Goal: Communication & Community: Ask a question

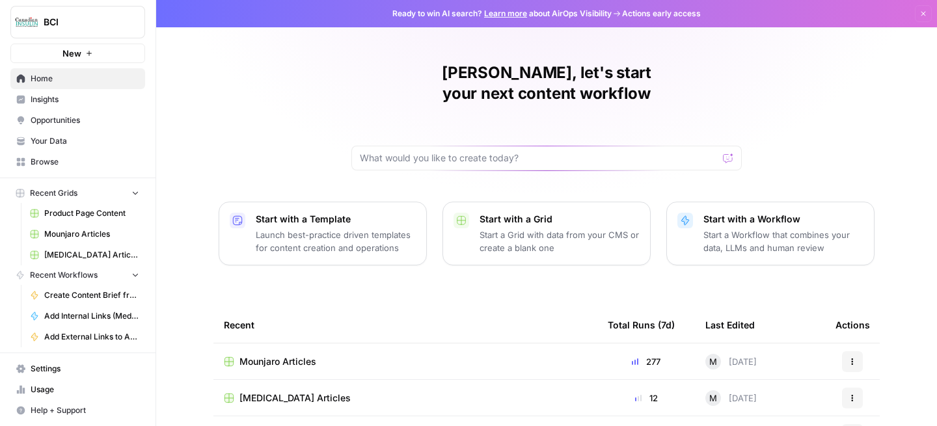
scroll to position [3, 0]
click at [64, 386] on span "Usage" at bounding box center [85, 391] width 109 height 12
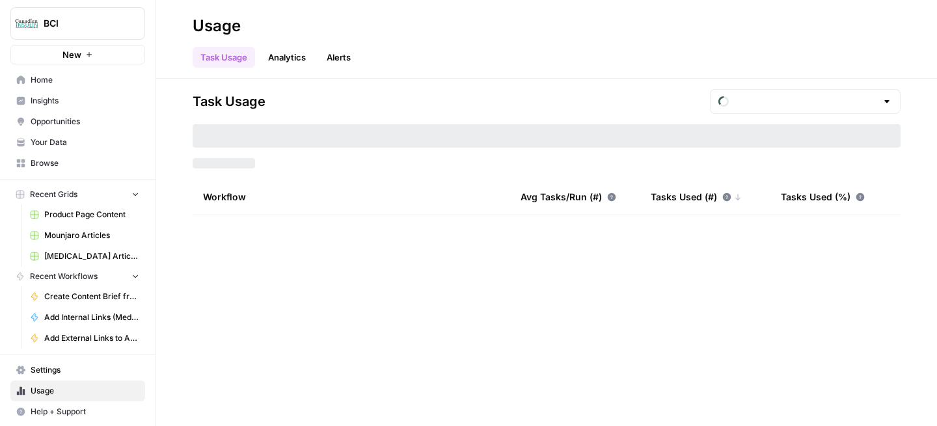
type input "September Included Tasks"
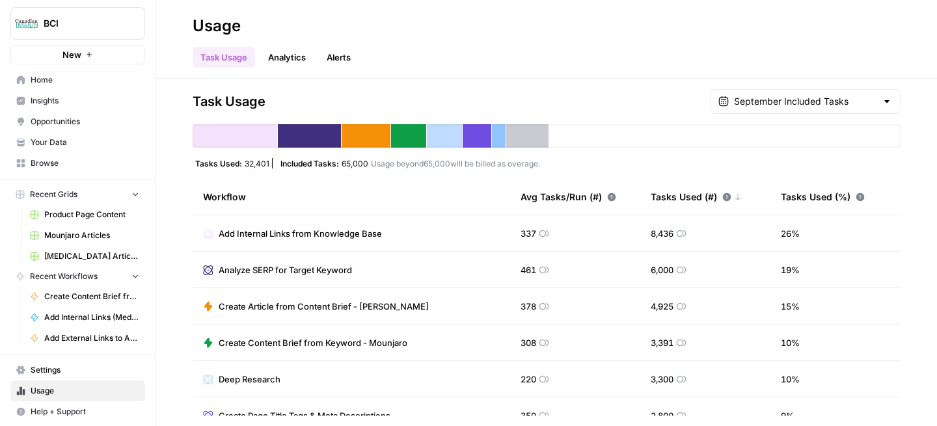
click at [289, 61] on link "Analytics" at bounding box center [286, 57] width 53 height 21
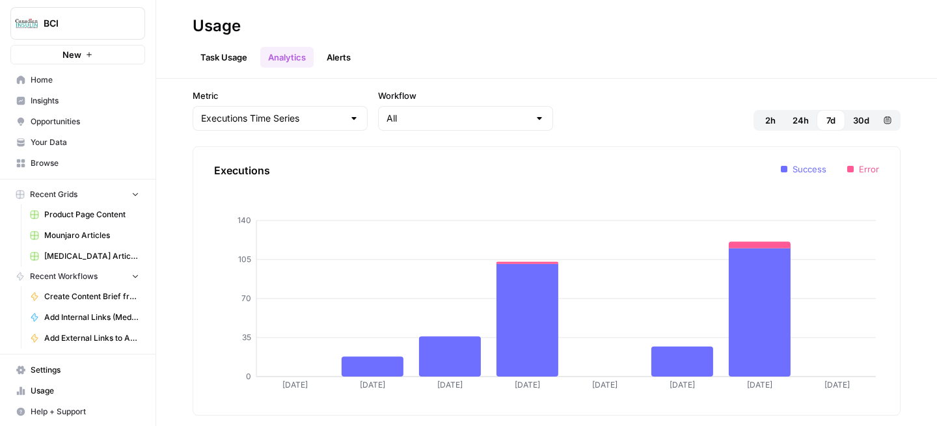
click at [342, 70] on header "Usage Task Usage Analytics Alerts" at bounding box center [546, 39] width 781 height 79
click at [342, 58] on link "Alerts" at bounding box center [339, 57] width 40 height 21
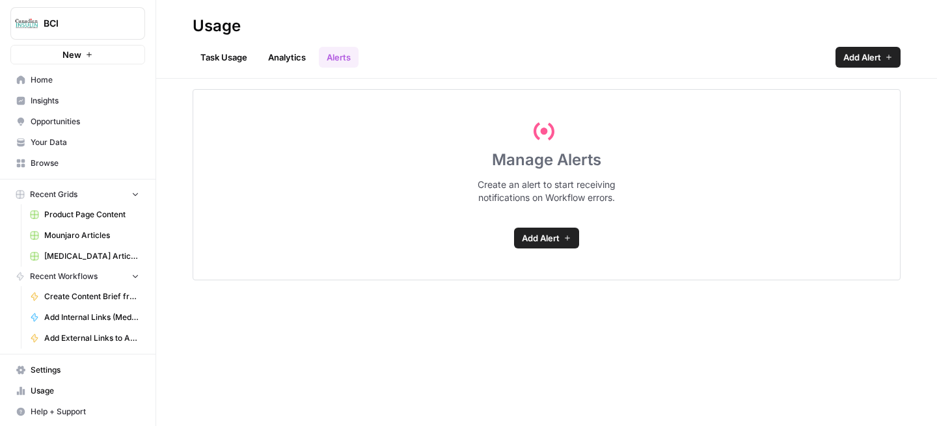
click at [215, 65] on link "Task Usage" at bounding box center [224, 57] width 62 height 21
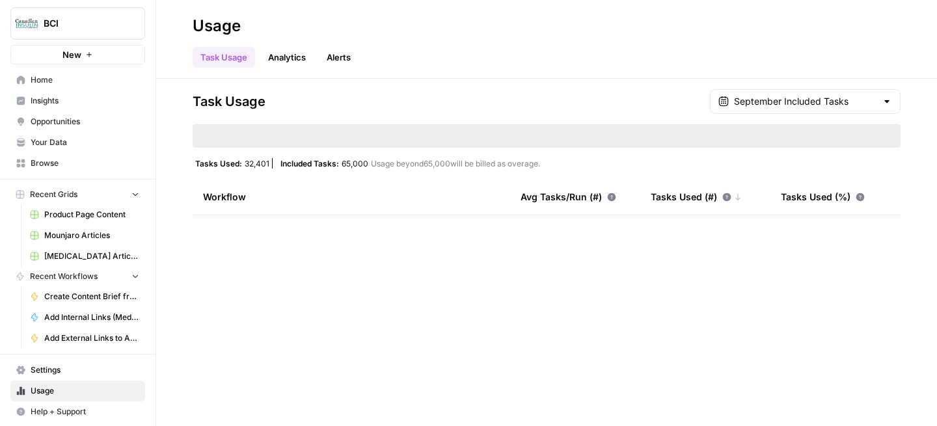
scroll to position [5, 0]
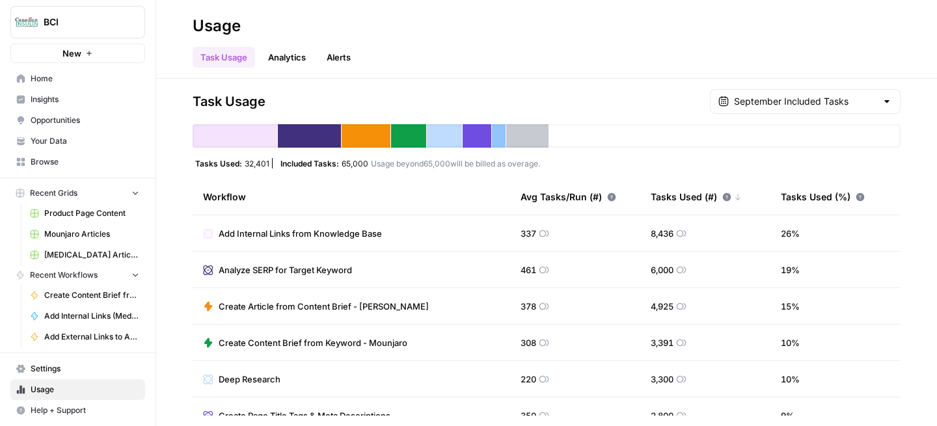
click at [47, 373] on span "Settings" at bounding box center [85, 369] width 109 height 12
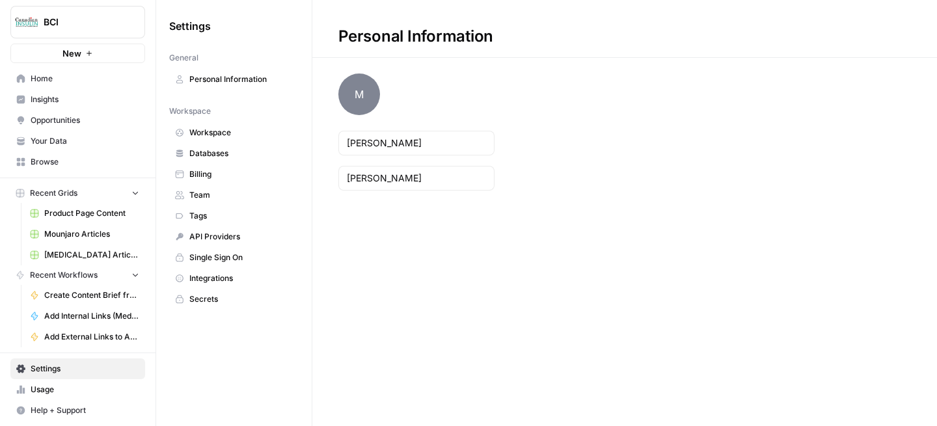
click at [242, 168] on span "Billing" at bounding box center [240, 174] width 103 height 12
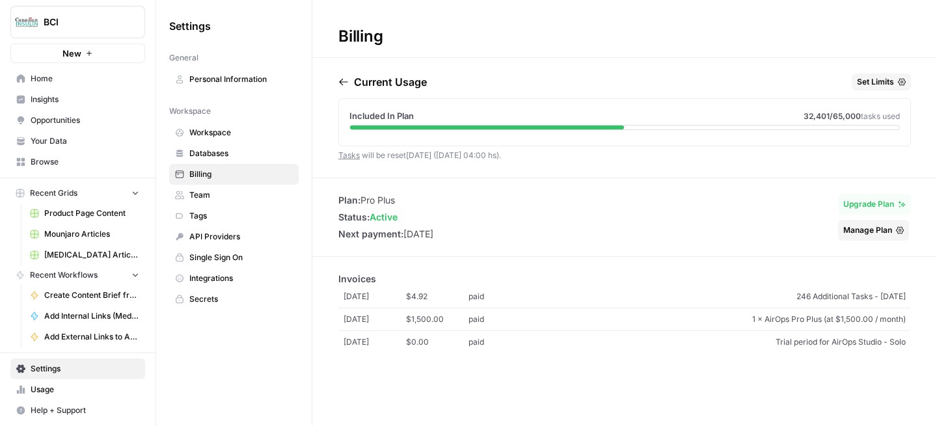
click at [357, 155] on link "Tasks" at bounding box center [348, 155] width 21 height 10
click at [867, 232] on span "Manage Plan" at bounding box center [867, 230] width 49 height 12
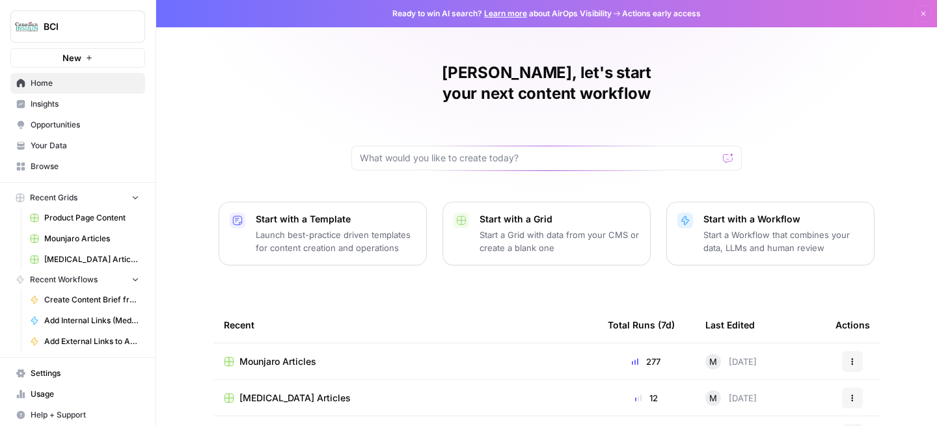
click at [65, 149] on span "Your Data" at bounding box center [85, 146] width 109 height 12
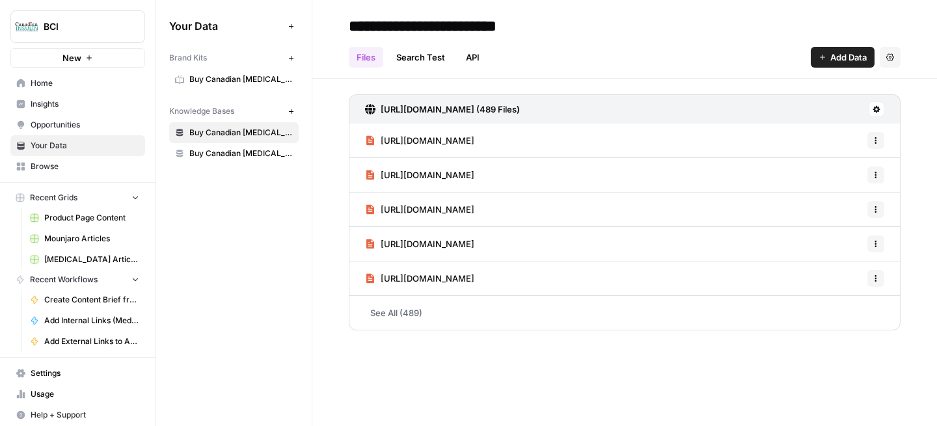
click at [56, 379] on span "Settings" at bounding box center [85, 374] width 109 height 12
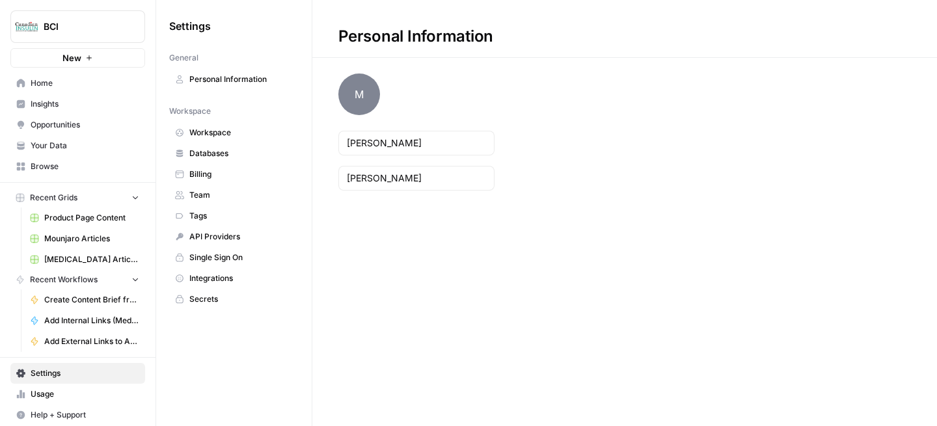
click at [232, 178] on span "Billing" at bounding box center [240, 174] width 103 height 12
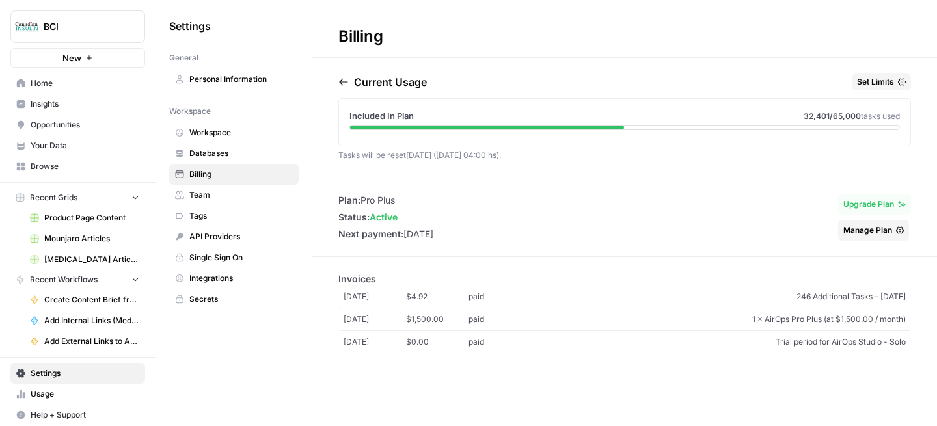
click at [642, 318] on span "1 × AirOps Pro Plus (at $1,500.00 / month)" at bounding box center [718, 320] width 375 height 12
click at [524, 310] on link "[DATE] $1,500.00 paid 1 × AirOps Pro Plus (at $1,500.00 / month)" at bounding box center [624, 319] width 572 height 23
click at [527, 301] on span "paid" at bounding box center [499, 297] width 62 height 12
click at [490, 64] on div "Billing Current Usage Set Limits Included In Plan 32,401 /65,000 tasks used Tas…" at bounding box center [624, 213] width 625 height 426
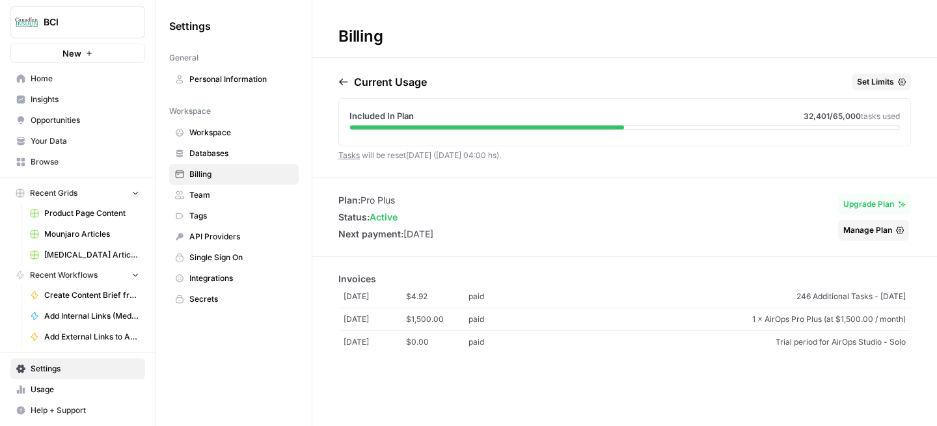
click at [55, 416] on span "Help + Support" at bounding box center [85, 411] width 109 height 12
click at [208, 407] on span "Chat & Support" at bounding box center [217, 405] width 87 height 12
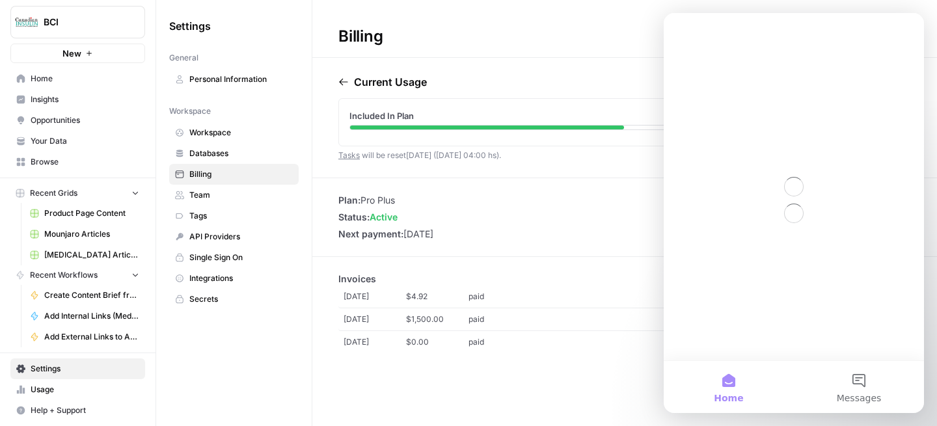
scroll to position [0, 0]
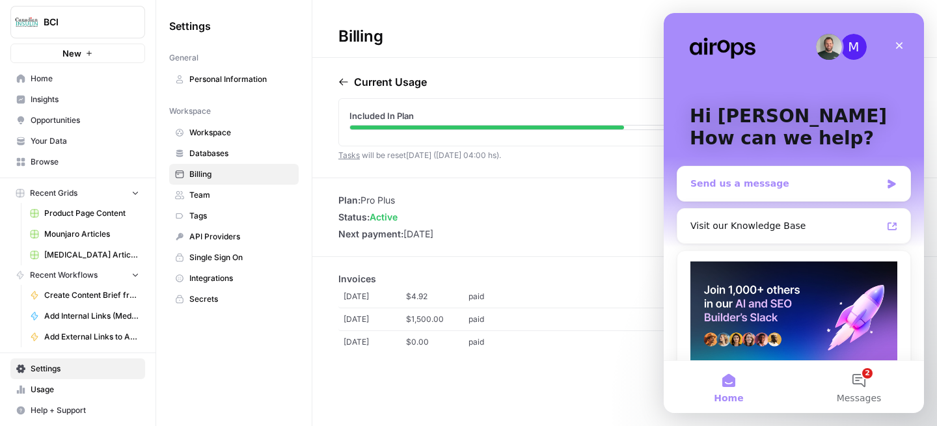
click at [788, 185] on div "Send us a message" at bounding box center [785, 184] width 191 height 14
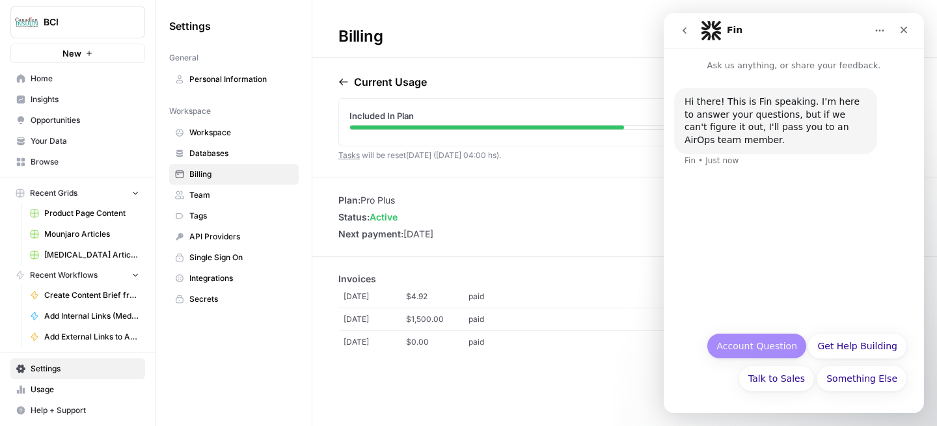
click at [773, 354] on button "Account Question" at bounding box center [757, 346] width 100 height 26
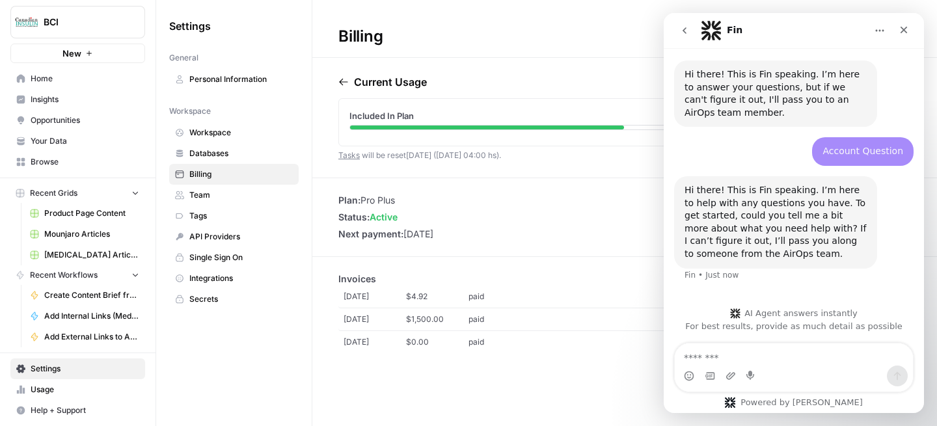
scroll to position [28, 0]
drag, startPoint x: 354, startPoint y: 83, endPoint x: 430, endPoint y: 85, distance: 76.1
click at [431, 84] on div "Current Usage Set Limits" at bounding box center [624, 85] width 572 height 22
copy p "Current Usage"
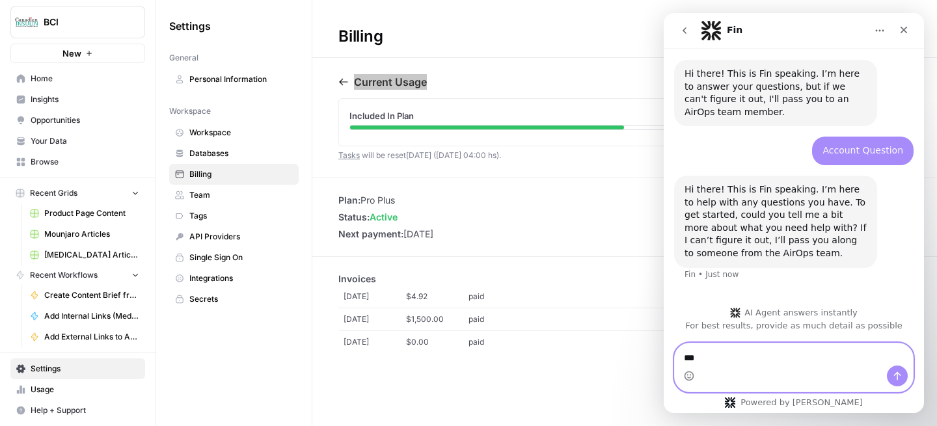
click at [751, 355] on textarea "**" at bounding box center [794, 354] width 238 height 22
paste textarea "**********"
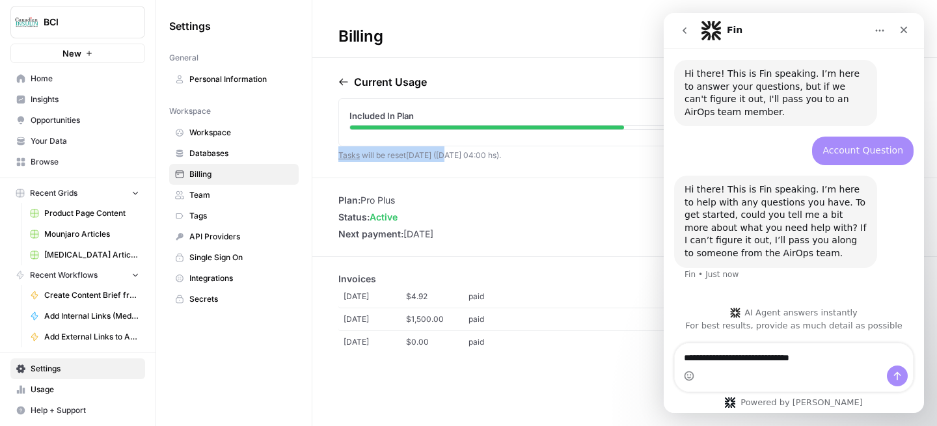
drag, startPoint x: 333, startPoint y: 154, endPoint x: 446, endPoint y: 155, distance: 112.6
click at [446, 155] on div "Current Usage Set Limits Included In Plan 32,401 /65,000 tasks used Tasks will …" at bounding box center [624, 126] width 625 height 104
copy span "Tasks will be reset [DATE]"
click at [863, 353] on textarea "**********" at bounding box center [794, 354] width 238 height 22
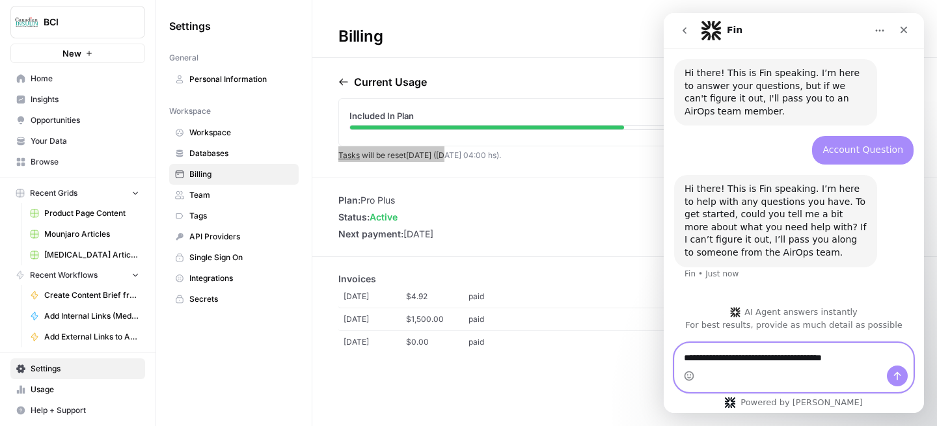
paste textarea "**********"
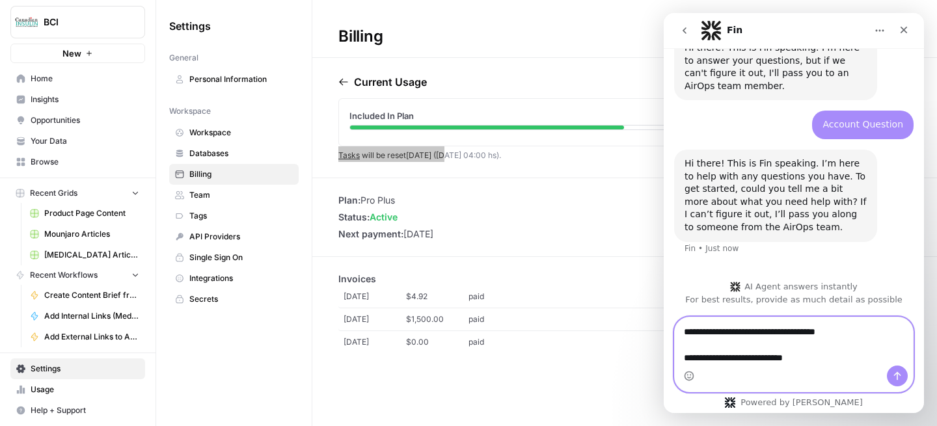
type textarea "**********"
click at [876, 27] on icon "Home" at bounding box center [879, 30] width 10 height 10
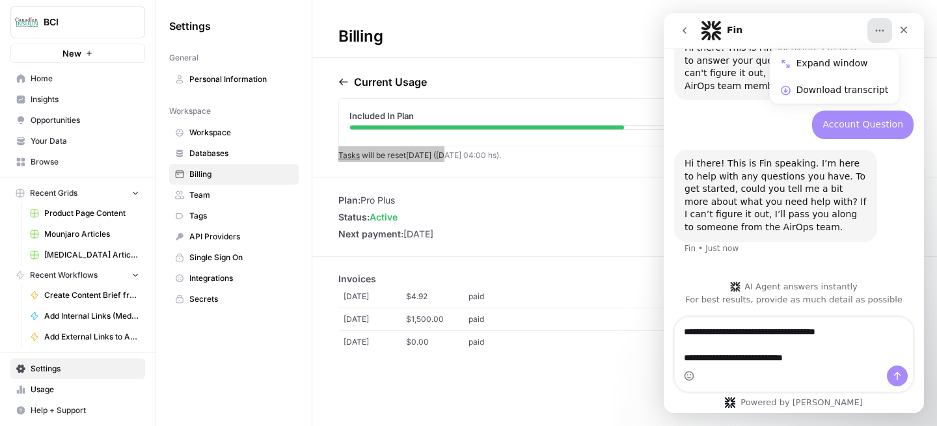
click at [876, 27] on icon "Home" at bounding box center [879, 30] width 10 height 10
click at [899, 29] on icon "Close" at bounding box center [903, 30] width 10 height 10
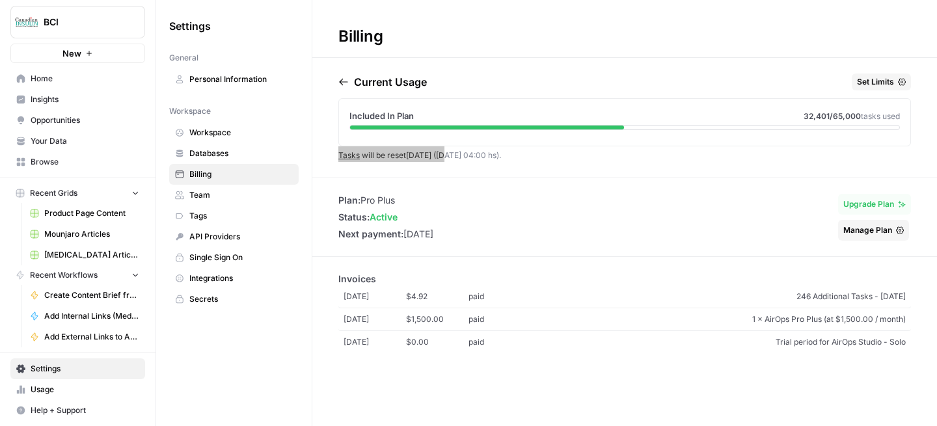
click at [66, 411] on span "Help + Support" at bounding box center [85, 411] width 109 height 12
click at [218, 405] on span "Chat & Support" at bounding box center [217, 405] width 87 height 12
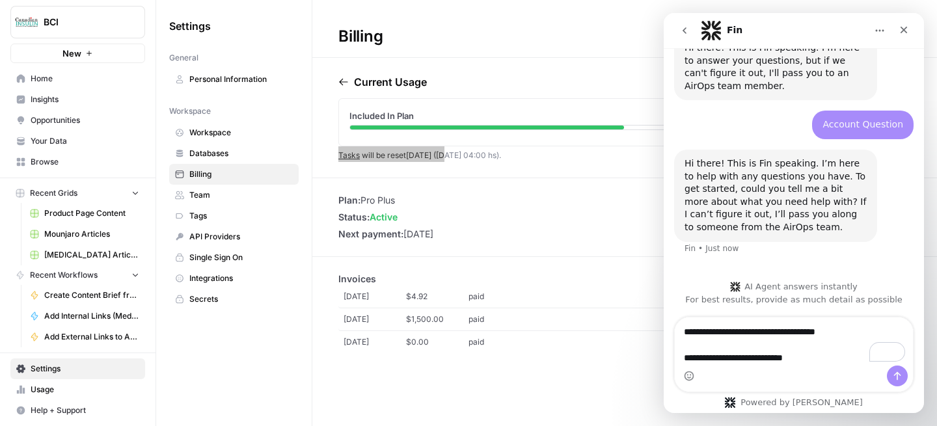
click at [682, 31] on icon "go back" at bounding box center [684, 30] width 10 height 10
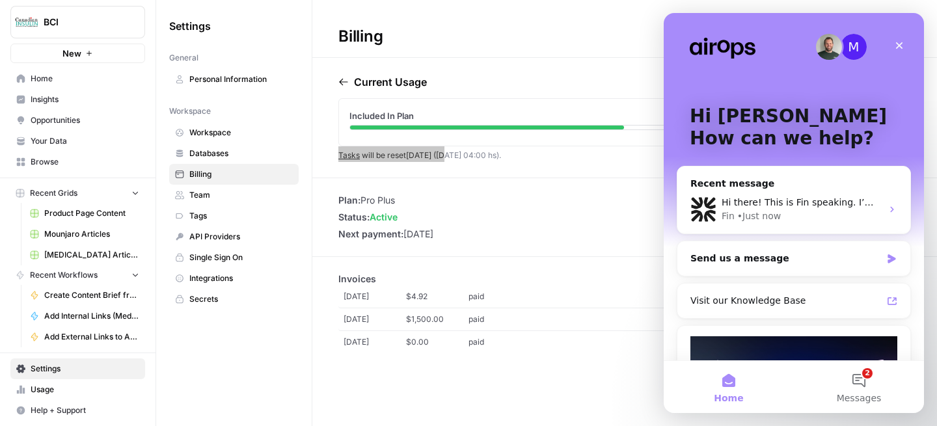
scroll to position [0, 0]
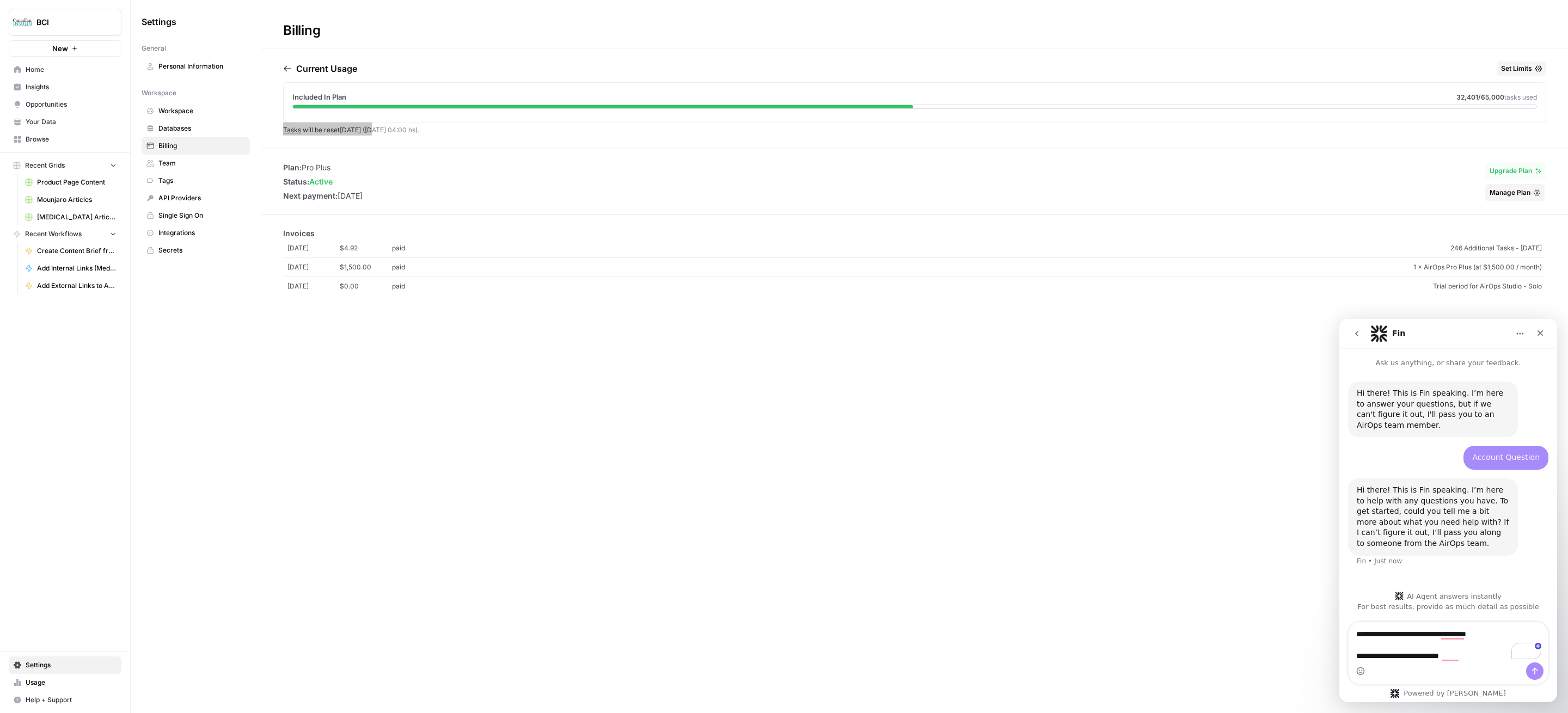
drag, startPoint x: 1448, startPoint y: 97, endPoint x: 1554, endPoint y: 97, distance: 106.0
click at [783, 97] on div "Included In Plan 32,401 /65,000 tasks used" at bounding box center [914, 96] width 1244 height 11
drag, startPoint x: 1554, startPoint y: 97, endPoint x: 1461, endPoint y: 95, distance: 93.0
click at [783, 97] on div "Current Usage Set Limits Included In Plan 32,401 /65,000 tasks used Tasks will …" at bounding box center [914, 105] width 1306 height 87
click at [783, 95] on span "32,401 /65,000" at bounding box center [1479, 97] width 48 height 8
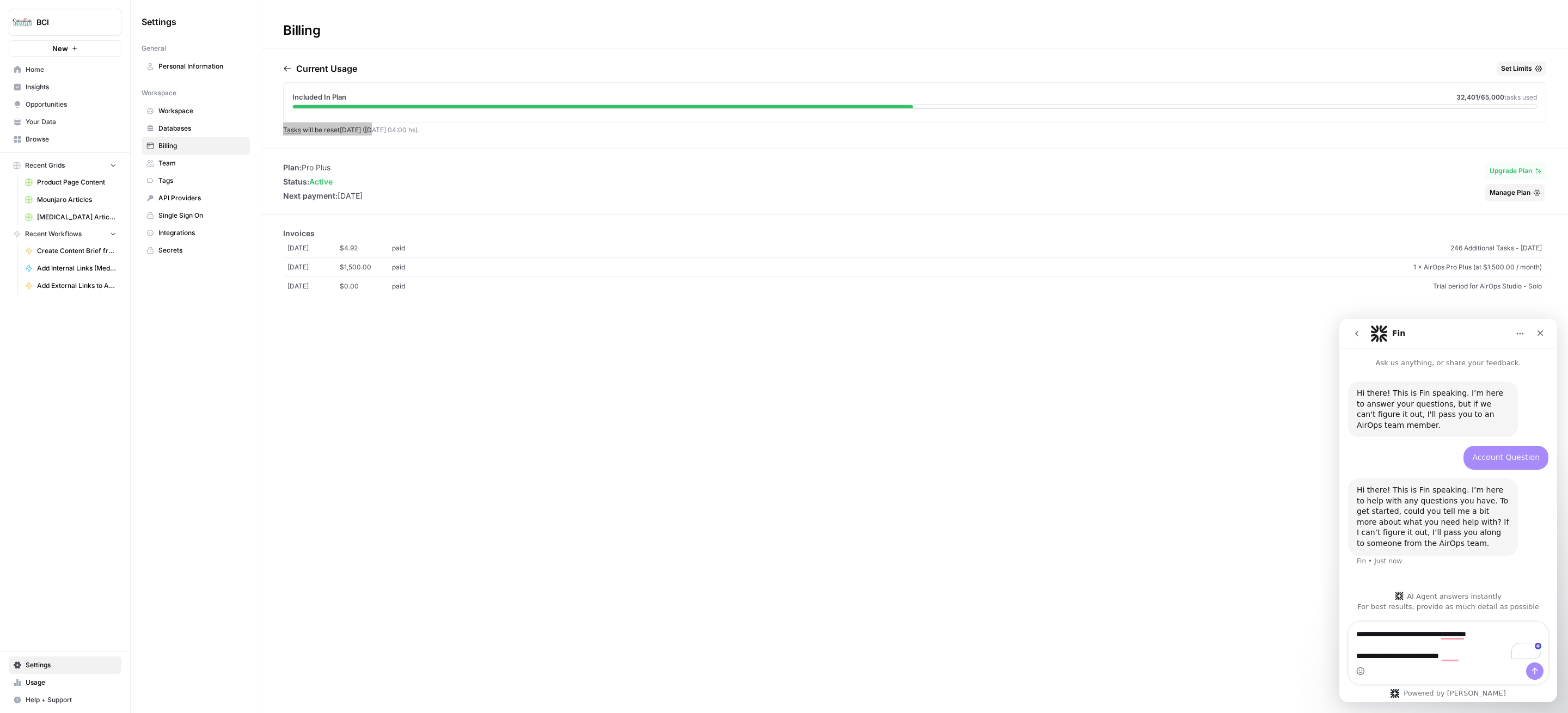
click at [783, 95] on span "32,401 /65,000" at bounding box center [1479, 97] width 48 height 8
copy span "32,401 /65,000 tasks used"
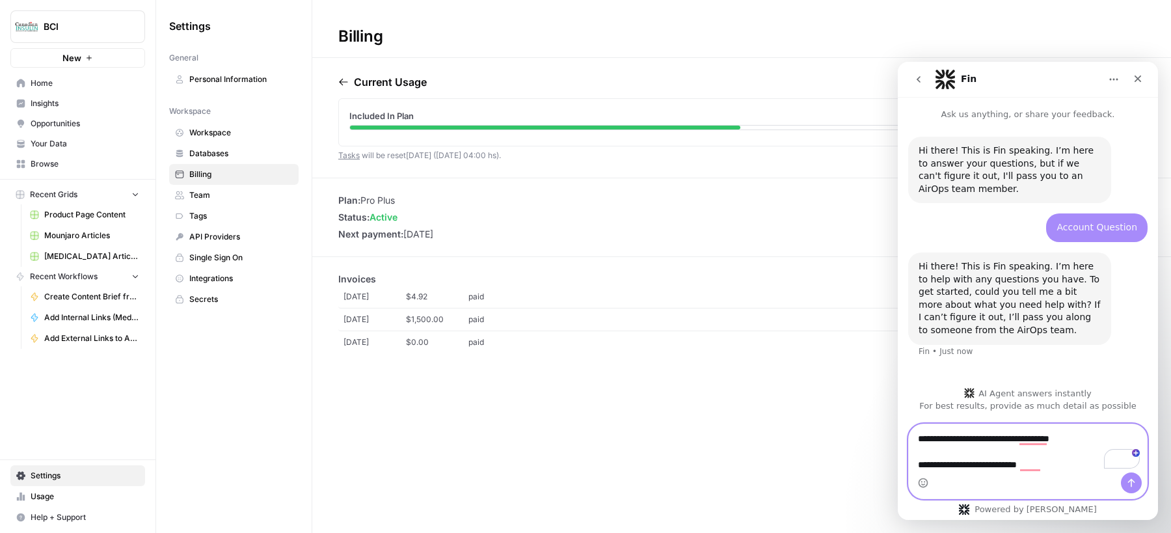
click at [936, 425] on textarea "**********" at bounding box center [1028, 448] width 239 height 48
paste textarea "**********"
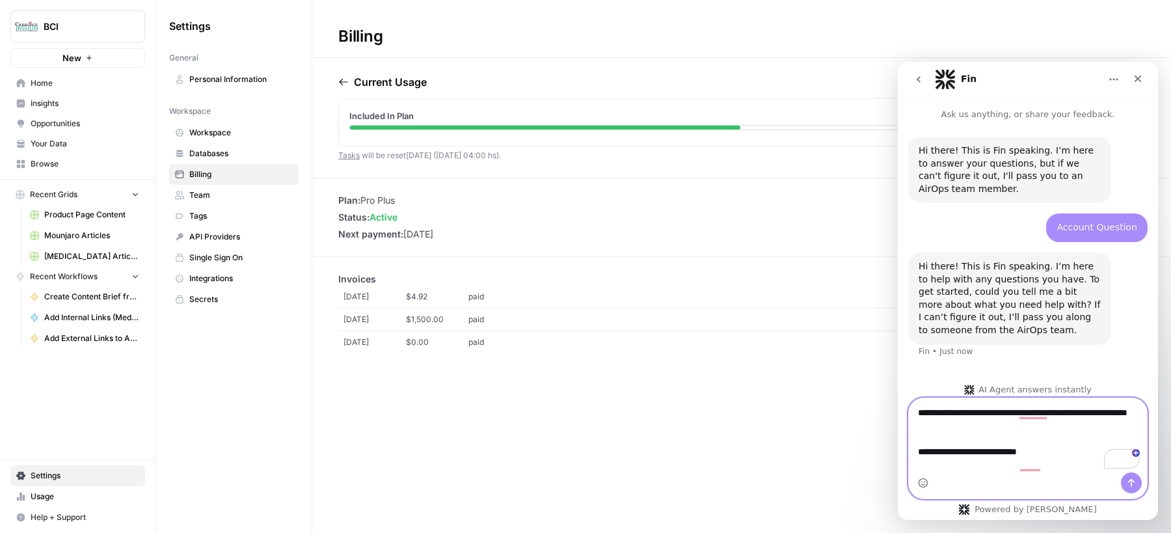
scroll to position [21, 0]
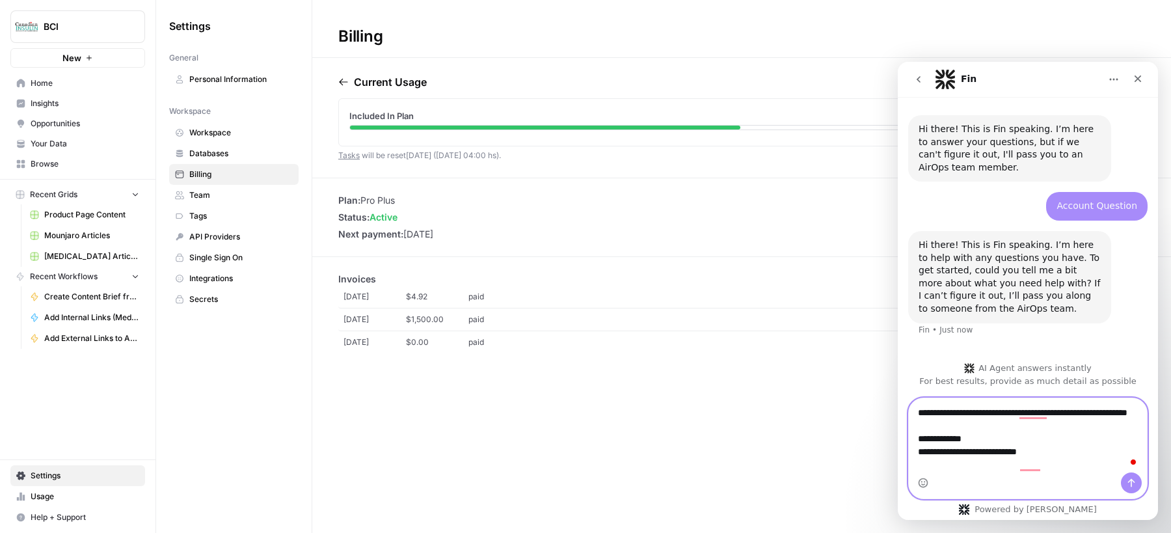
click at [920, 425] on textarea "**********" at bounding box center [1028, 435] width 239 height 74
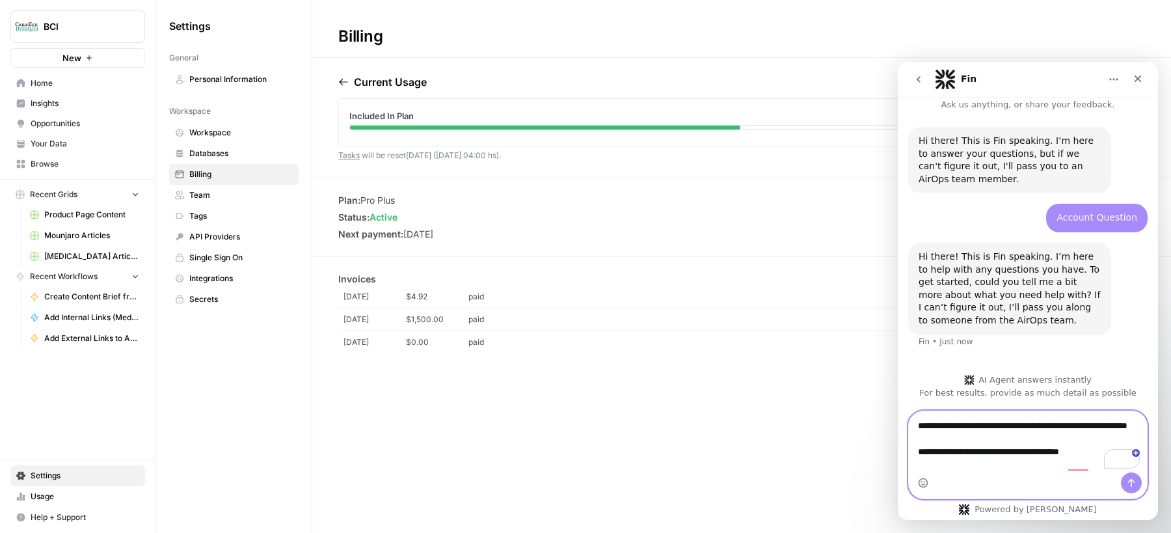
scroll to position [8, 0]
click at [936, 425] on textarea "**********" at bounding box center [1028, 441] width 239 height 61
drag, startPoint x: 472, startPoint y: 233, endPoint x: 339, endPoint y: 234, distance: 132.7
click at [339, 234] on div "Plan: Pro Plus Status: active Next payment: [DATE] Upgrade Plan Manage Plan" at bounding box center [741, 217] width 859 height 47
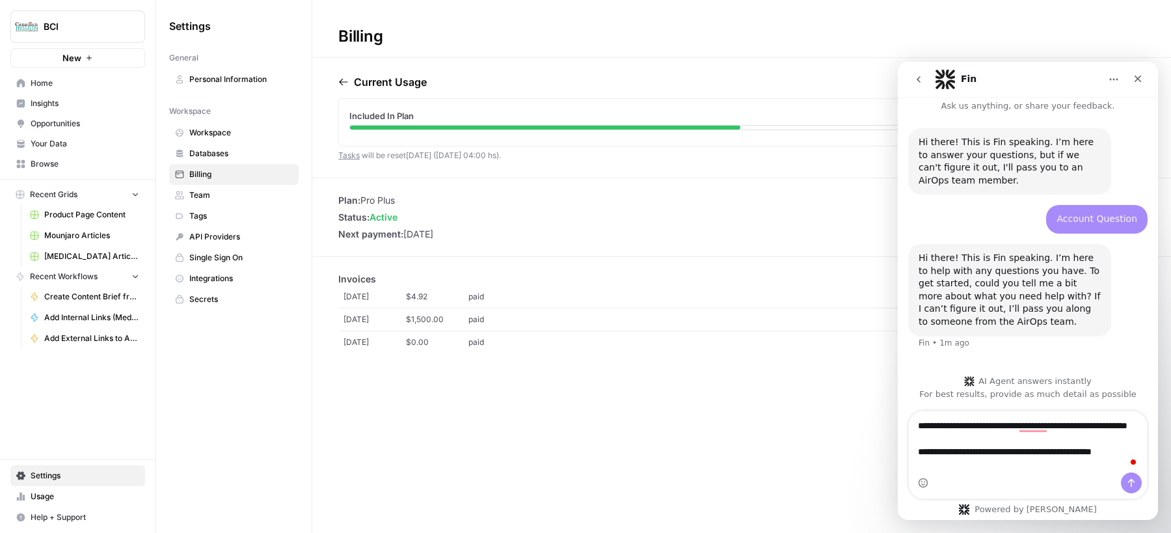
copy li "Next payment: [DATE]"
click at [936, 425] on textarea "**********" at bounding box center [1028, 441] width 239 height 61
paste textarea "**********"
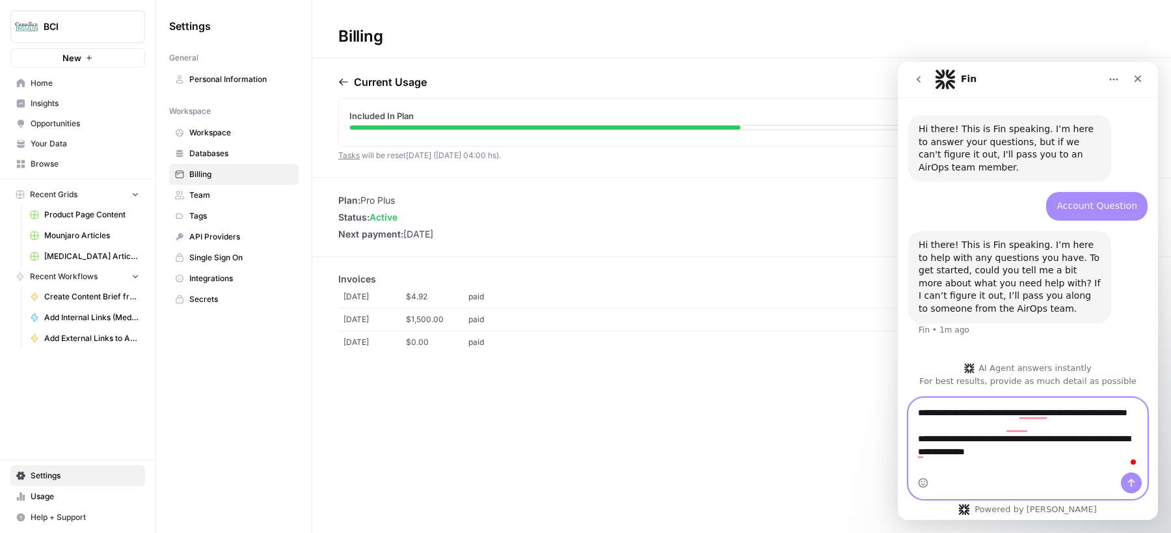
click at [936, 425] on textarea "**********" at bounding box center [1028, 435] width 239 height 74
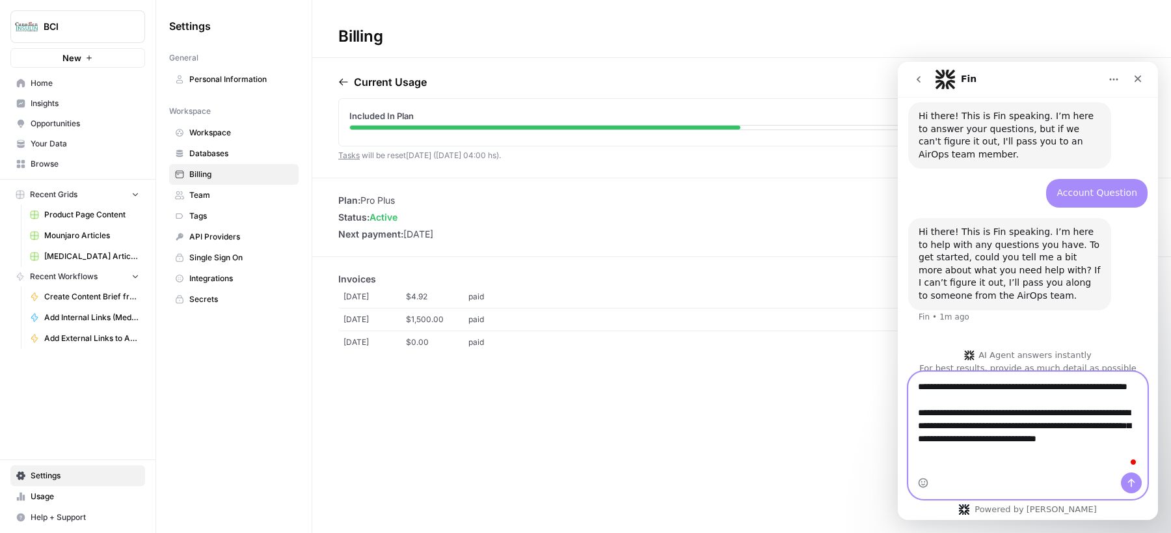
scroll to position [47, 0]
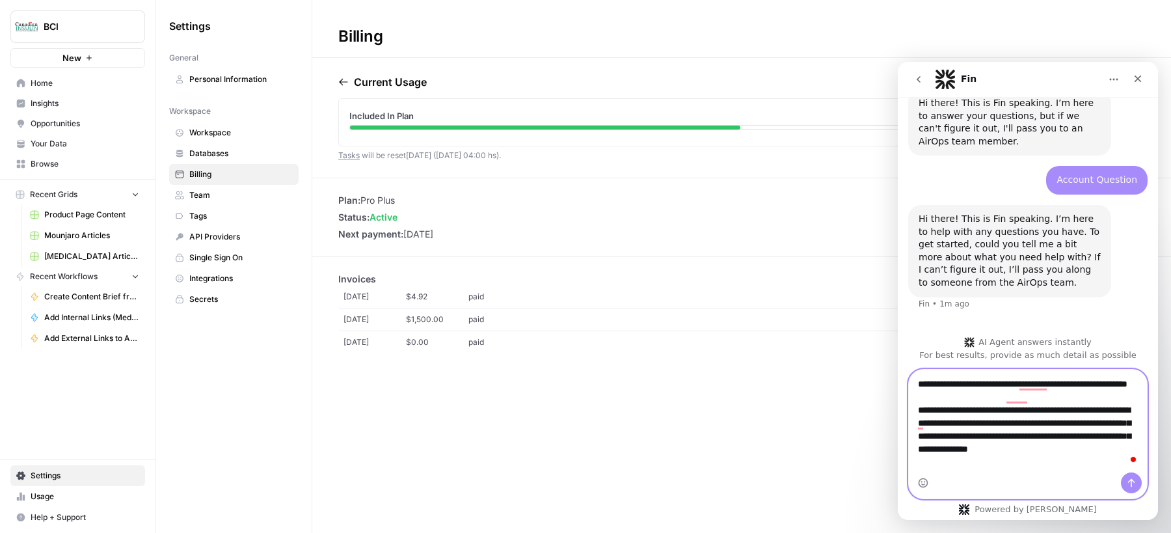
type textarea "**********"
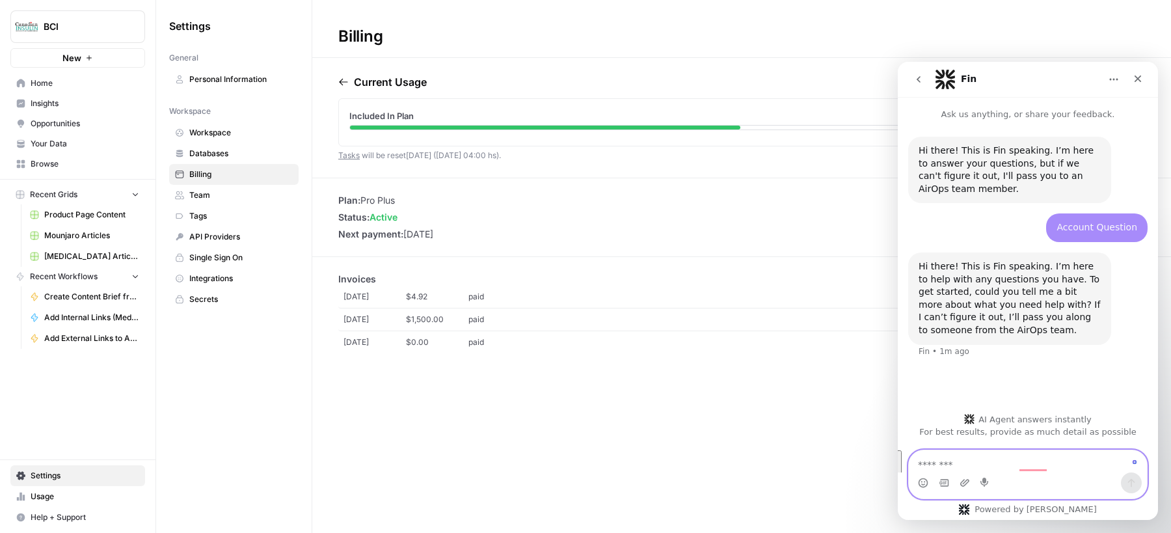
scroll to position [0, 0]
paste textarea "**********"
type textarea "**********"
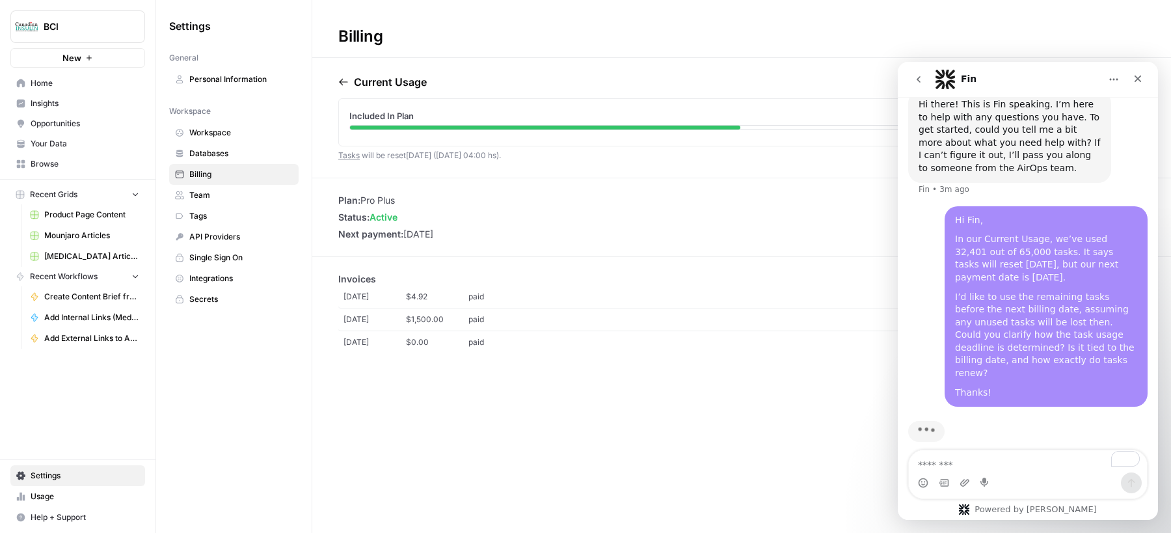
click at [915, 270] on div "Hi Fin, In our Current Usage, we’ve used 32,401 out of 65,000 tasks. It says ta…" at bounding box center [1027, 314] width 239 height 217
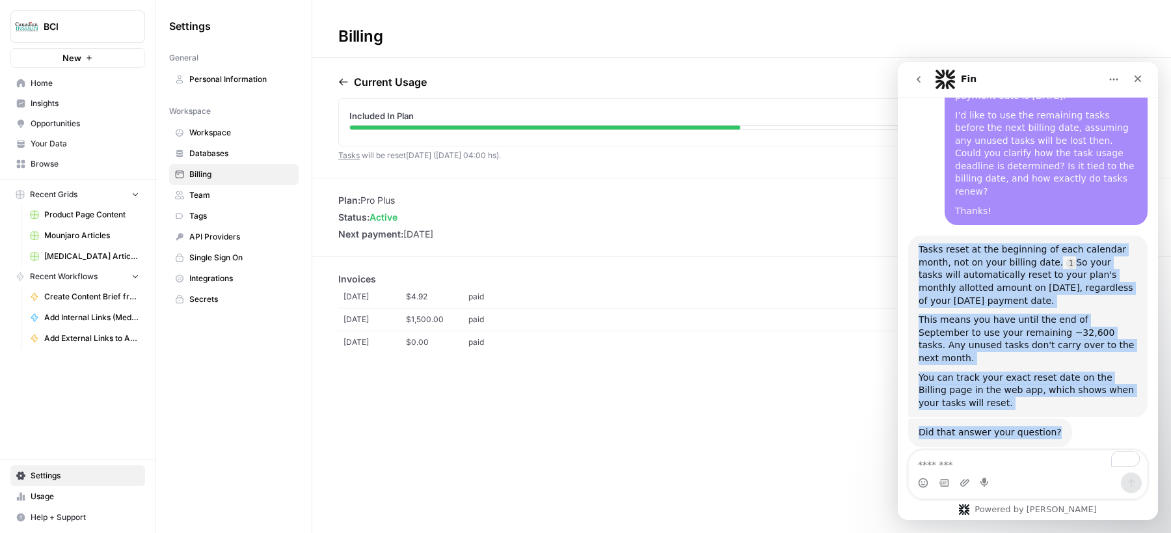
drag, startPoint x: 918, startPoint y: 238, endPoint x: 1061, endPoint y: 405, distance: 219.6
click at [936, 405] on div "Hi there! This is Fin speaking. I’m here to answer your questions, but if we ca…" at bounding box center [1027, 140] width 239 height 669
copy div "Tasks reset at the beginning of each calendar month, not on your billing date. …"
click at [936, 425] on textarea "To enrich screen reader interactions, please activate Accessibility in Grammarl…" at bounding box center [1028, 461] width 239 height 22
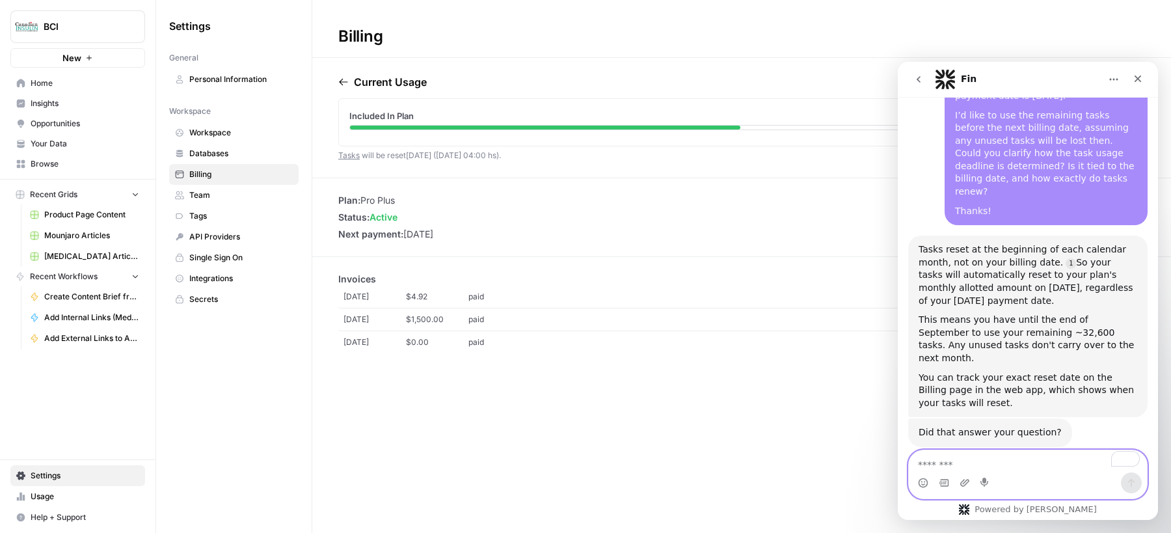
paste textarea "**********"
type textarea "**********"
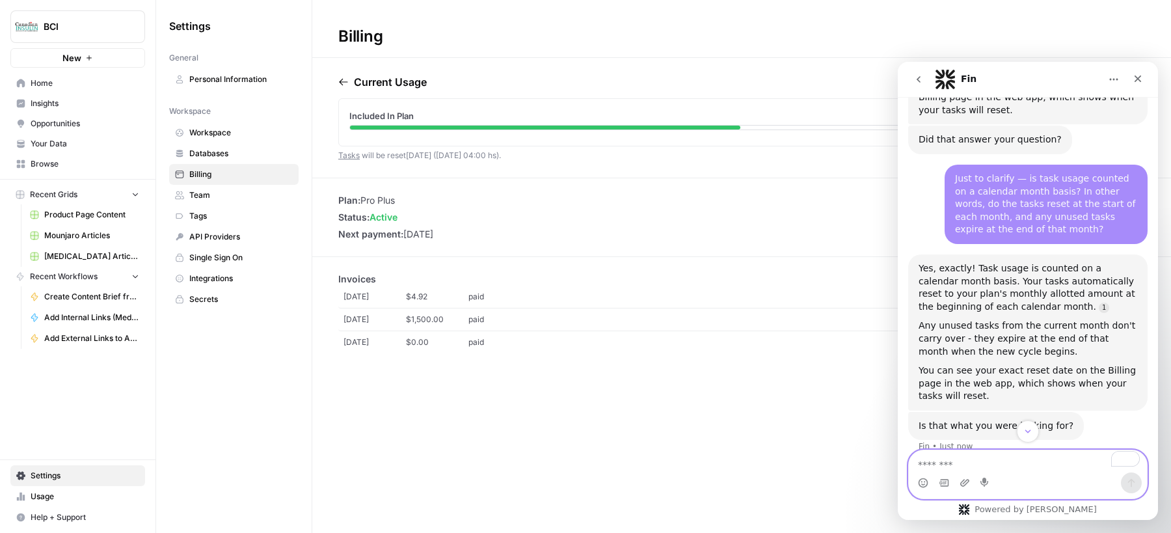
scroll to position [620, 0]
type textarea "*****"
click at [837, 384] on div "[DATE] $4.92 paid 246 Additional Tasks - [DATE] [DATE] $1,500.00 paid 1 × AirOp…" at bounding box center [741, 336] width 807 height 101
click at [919, 81] on icon "go back" at bounding box center [919, 79] width 4 height 7
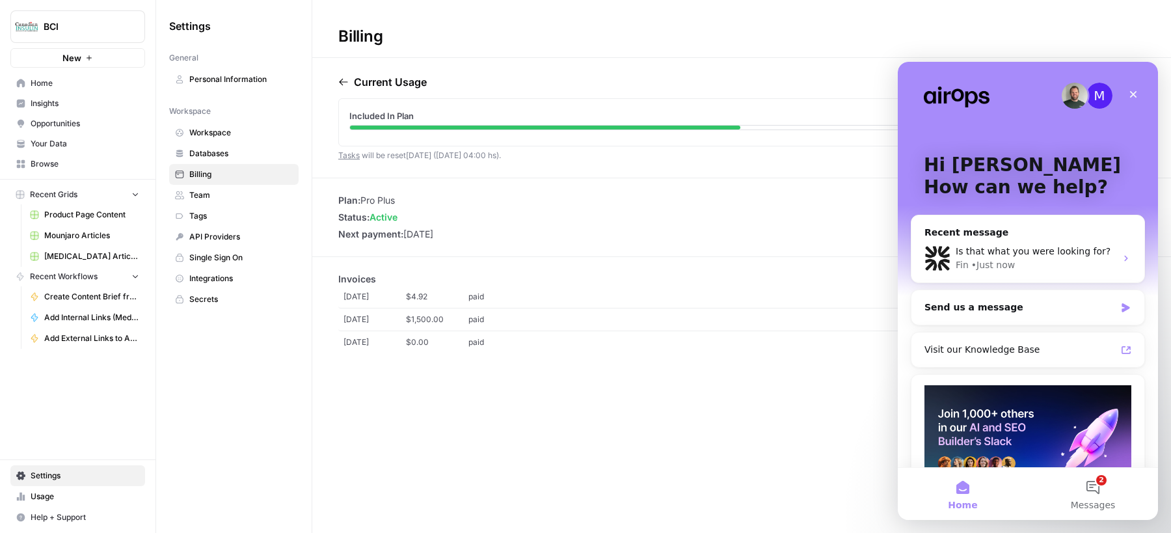
scroll to position [0, 0]
click at [936, 425] on span "Messages" at bounding box center [1093, 504] width 45 height 9
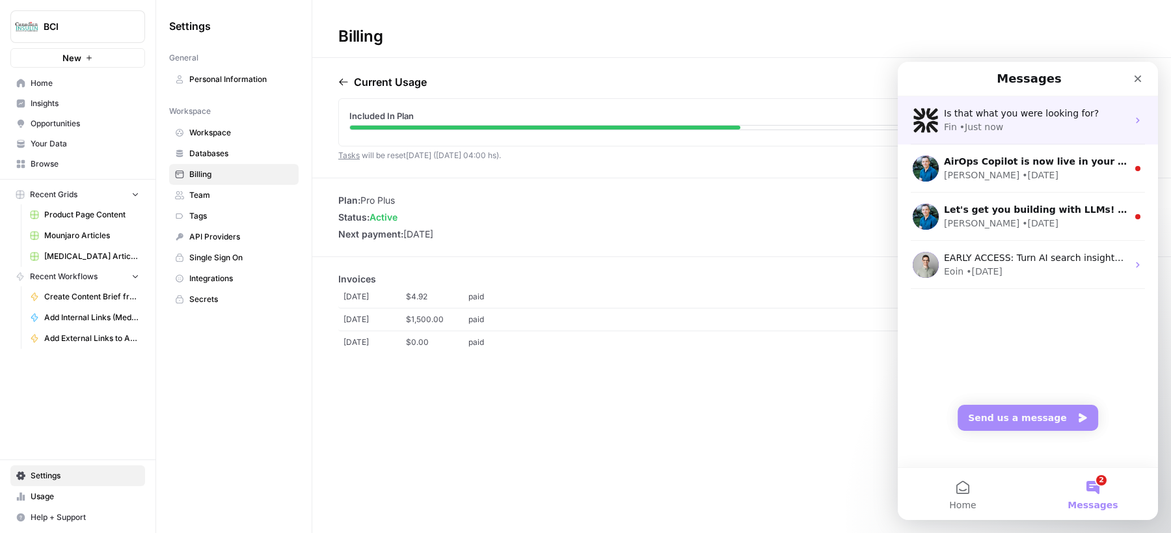
click at [936, 141] on div "Is that what you were looking for? Fin • Just now" at bounding box center [1028, 120] width 260 height 48
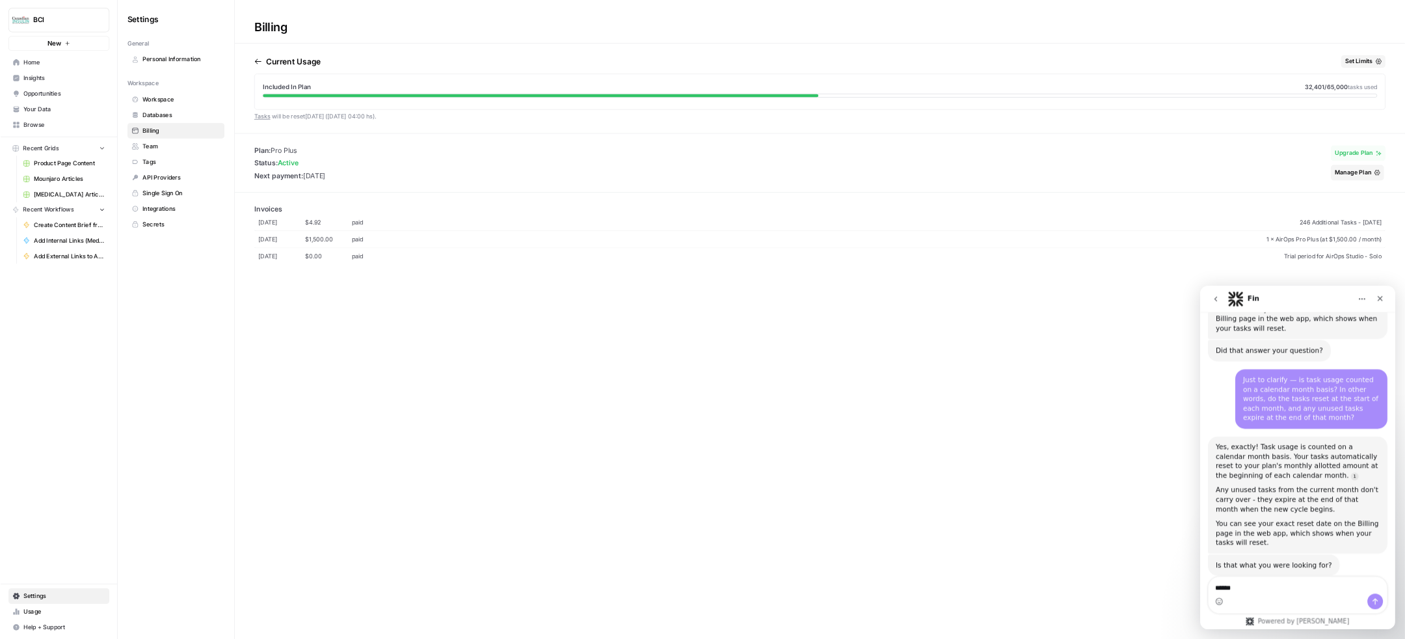
scroll to position [615, 0]
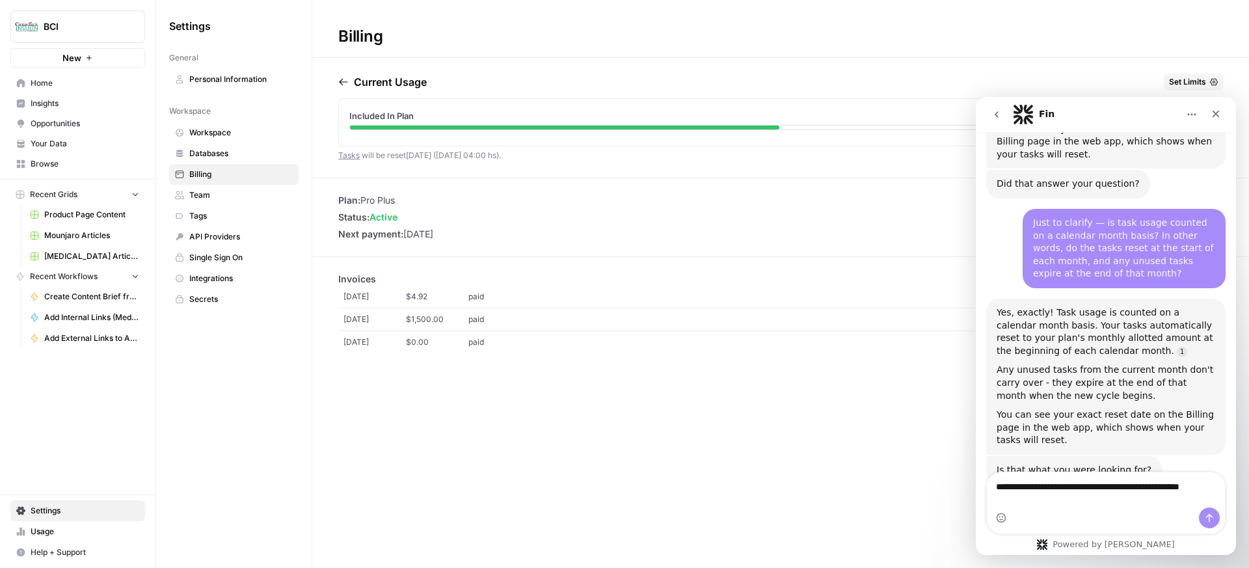
scroll to position [627, 0]
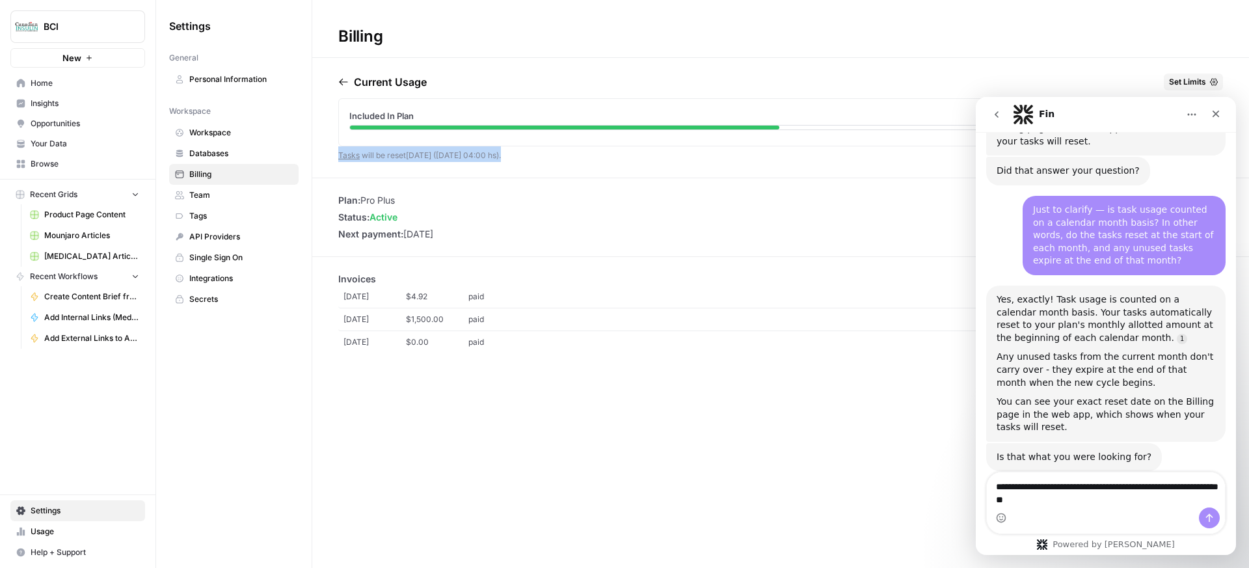
drag, startPoint x: 526, startPoint y: 159, endPoint x: 325, endPoint y: 159, distance: 201.7
click at [325, 159] on div "Current Usage Set Limits Included In Plan 32,401 /65,000 tasks used Tasks will …" at bounding box center [780, 126] width 937 height 104
copy span "Tasks will be reset [DATE] ([DATE] 04:00 hs) ."
click at [936, 425] on textarea "**********" at bounding box center [1106, 489] width 239 height 35
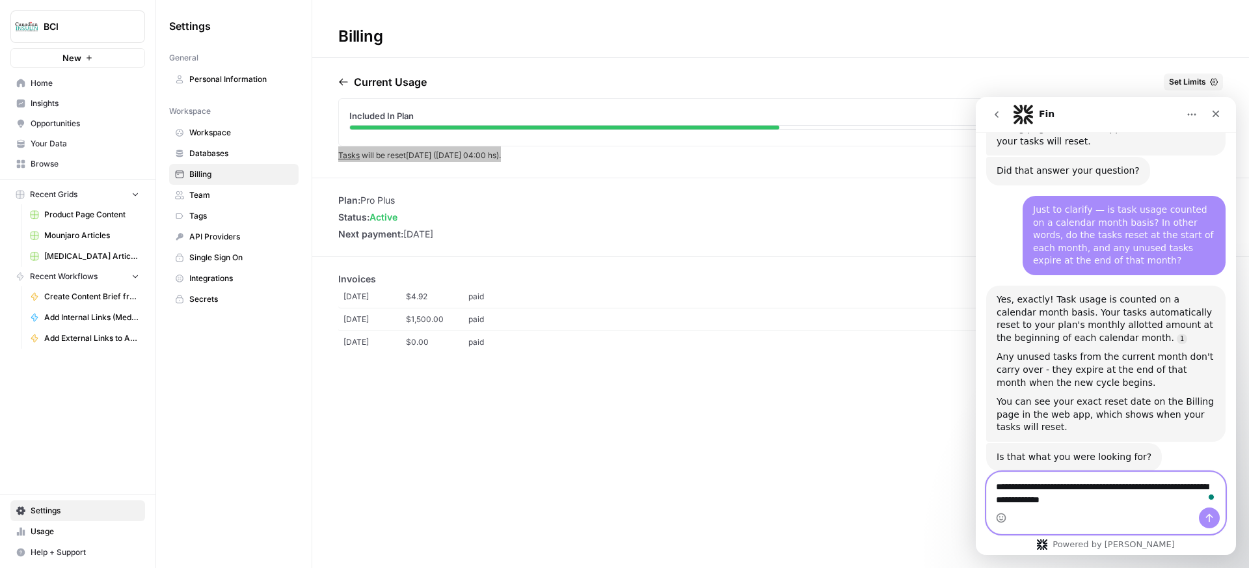
paste textarea "**********"
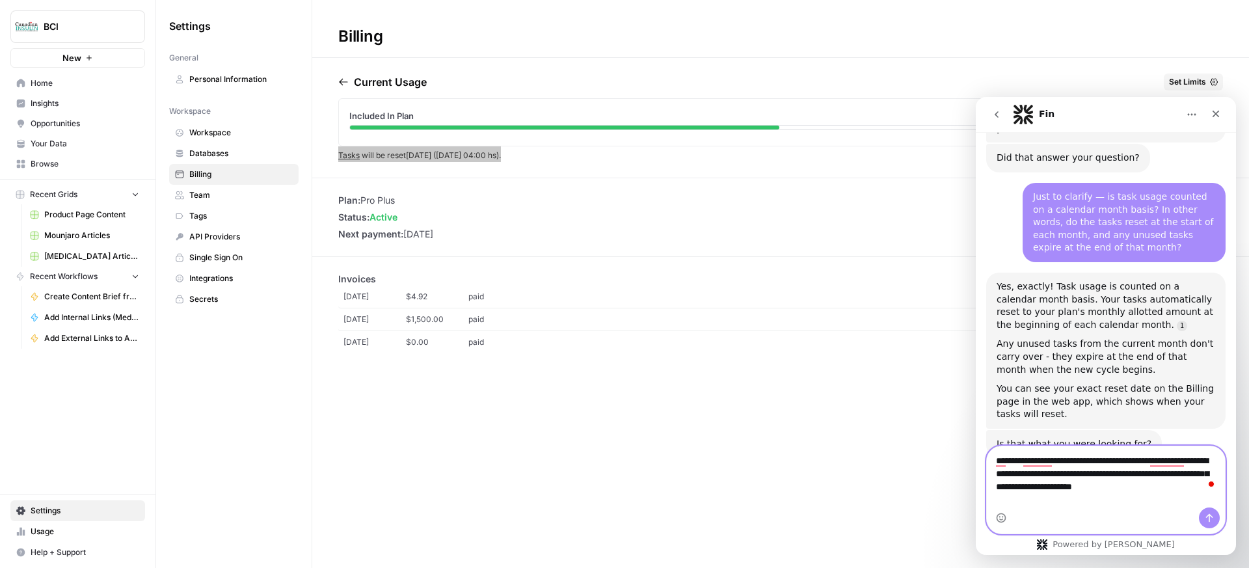
type textarea "**********"
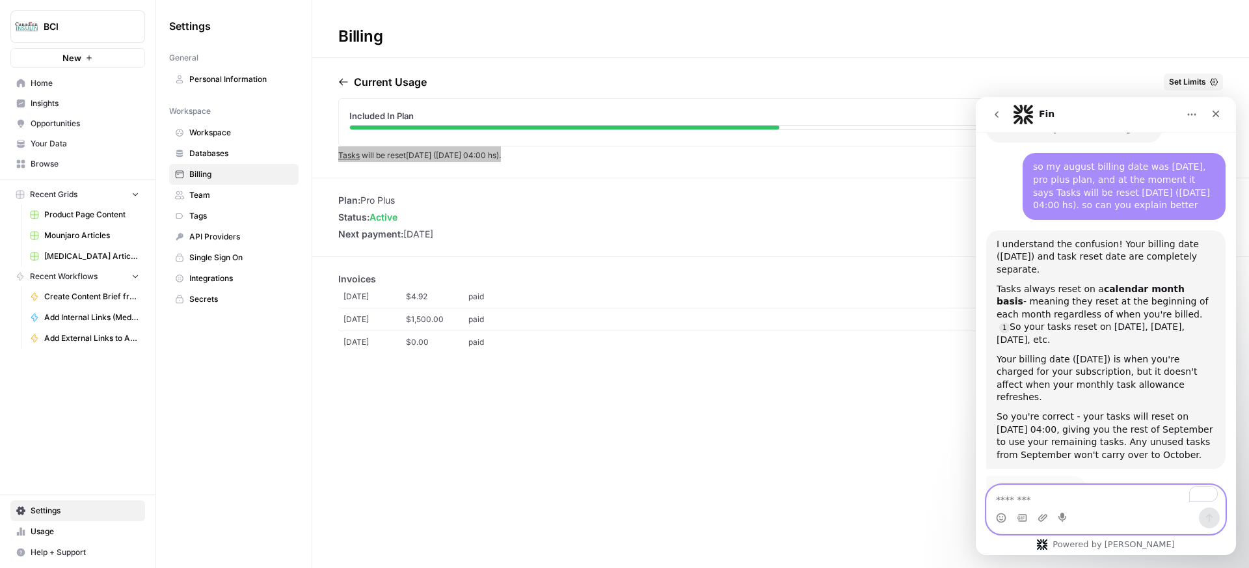
scroll to position [958, 0]
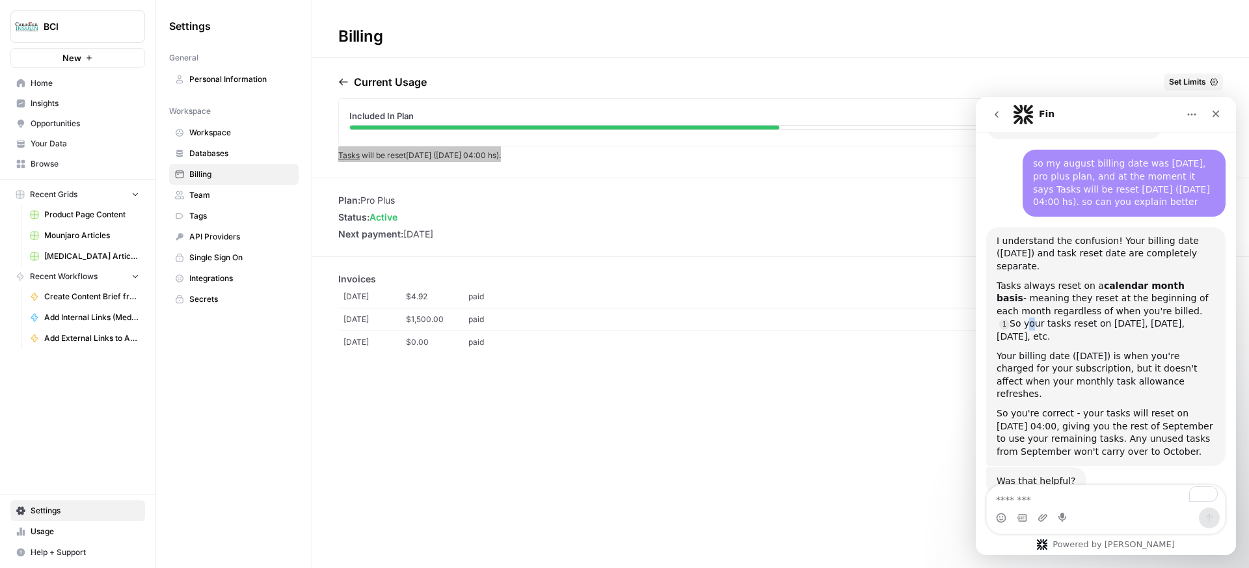
click at [936, 287] on div "Tasks always reset on a calendar month basis - meaning they reset at the beginn…" at bounding box center [1106, 312] width 219 height 64
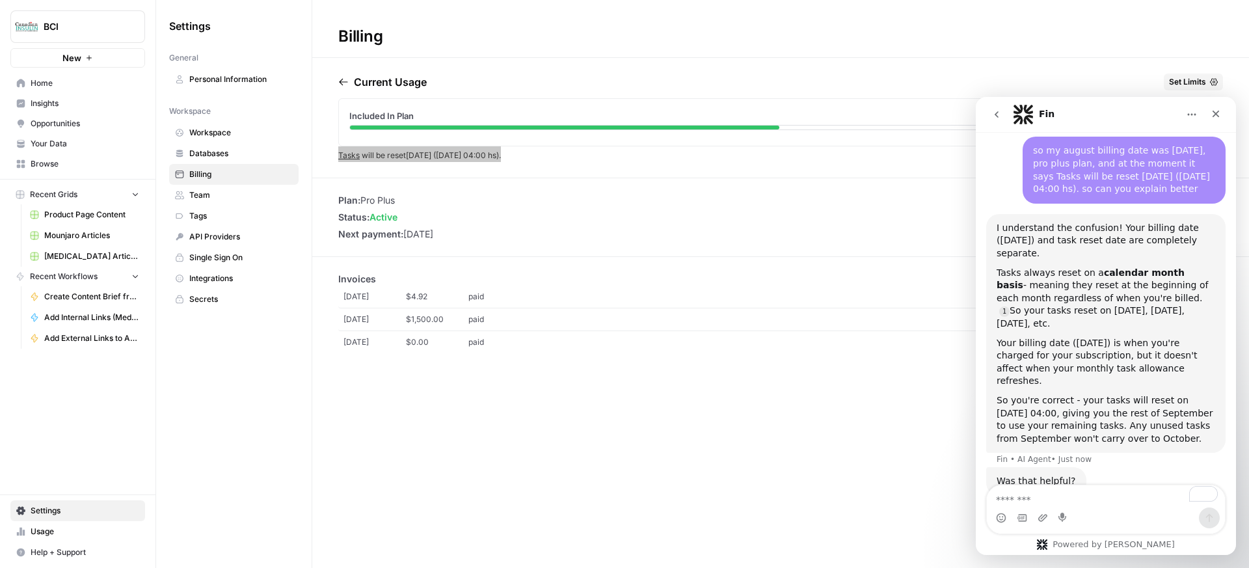
click at [936, 247] on div "I understand the confusion! Your billing date ([DATE]) and task reset date are …" at bounding box center [1105, 333] width 239 height 239
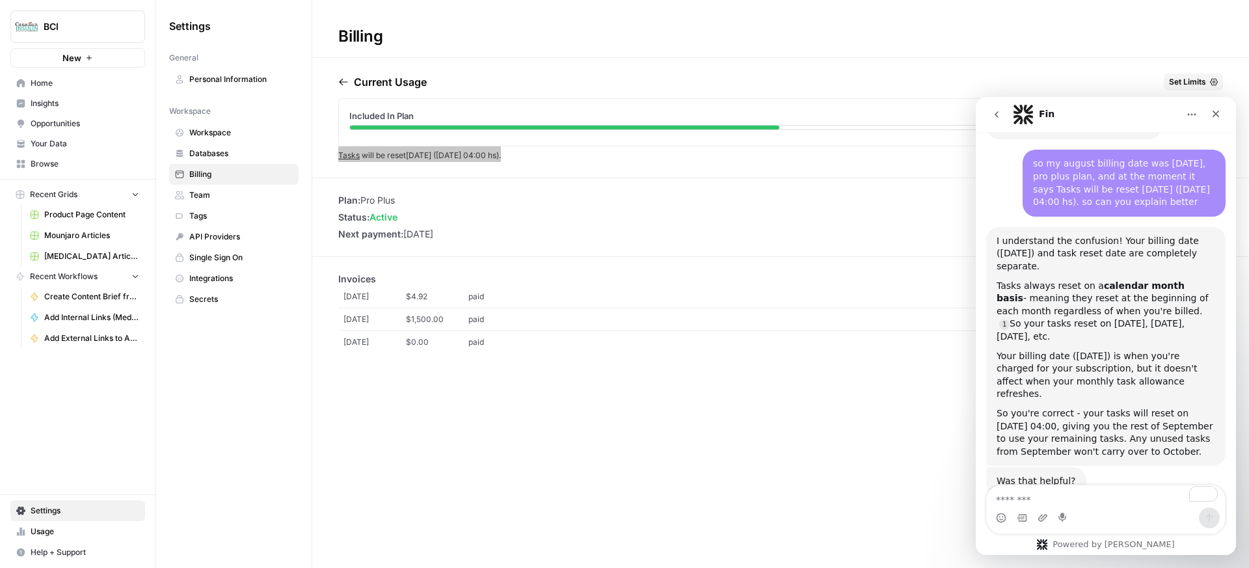
click at [936, 247] on div "I understand the confusion! Your billing date ([DATE]) and task reset date are …" at bounding box center [1105, 346] width 239 height 239
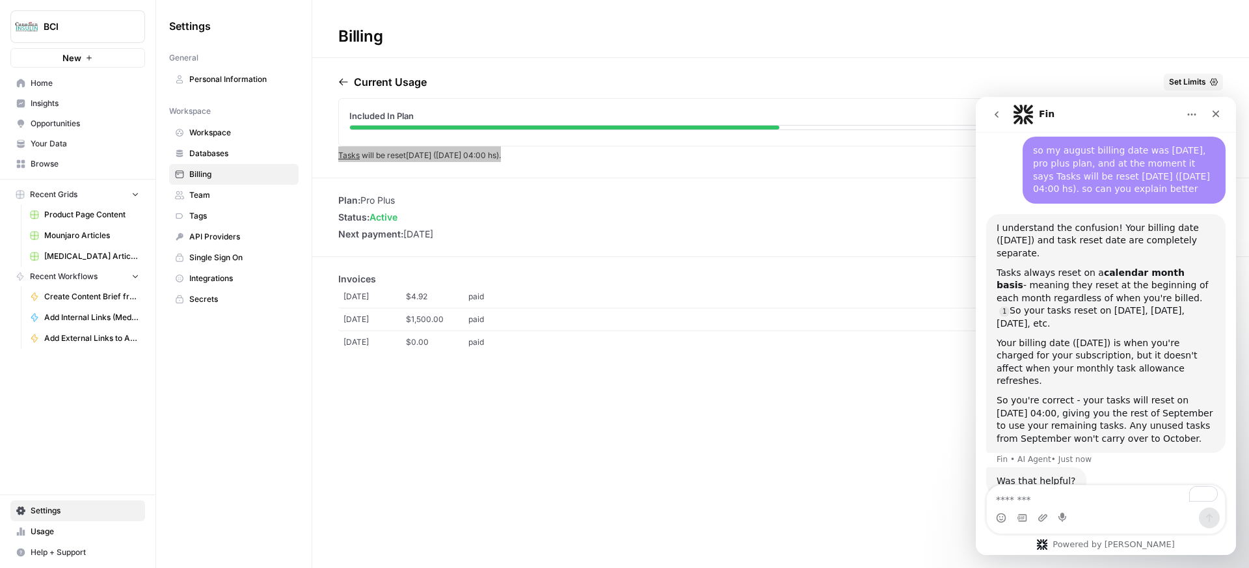
scroll to position [971, 0]
drag, startPoint x: 995, startPoint y: 243, endPoint x: 1189, endPoint y: 400, distance: 249.2
click at [936, 402] on div "I understand the confusion! Your billing date ([DATE]) and task reset date are …" at bounding box center [1105, 333] width 239 height 239
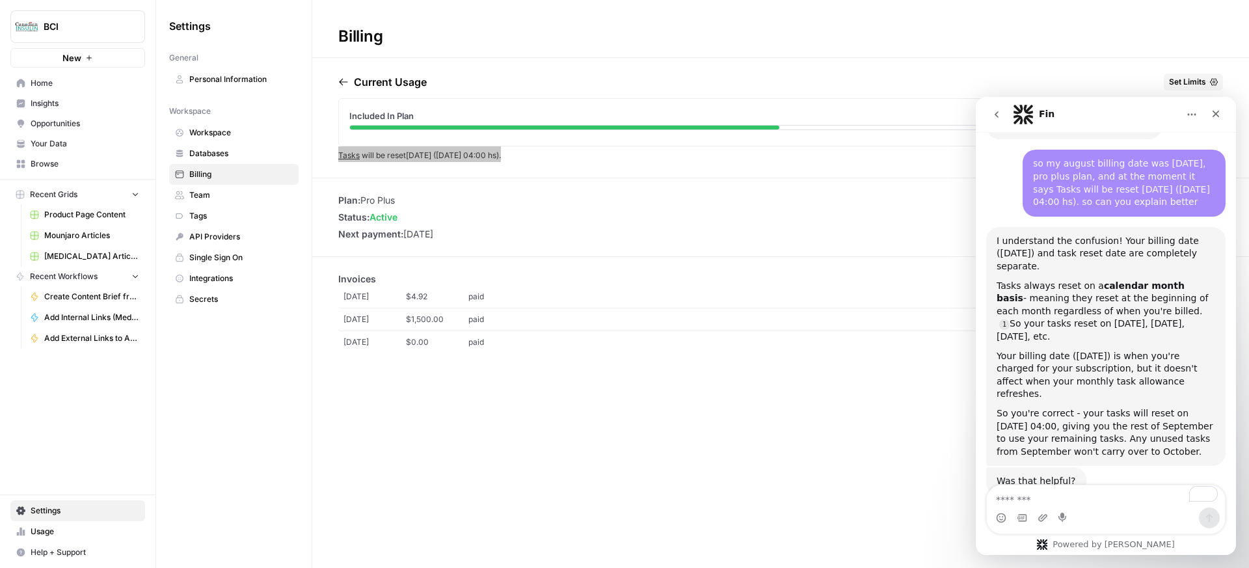
scroll to position [958, 0]
copy div "Tasks always reset on a calendar month basis - meaning they reset at the beginn…"
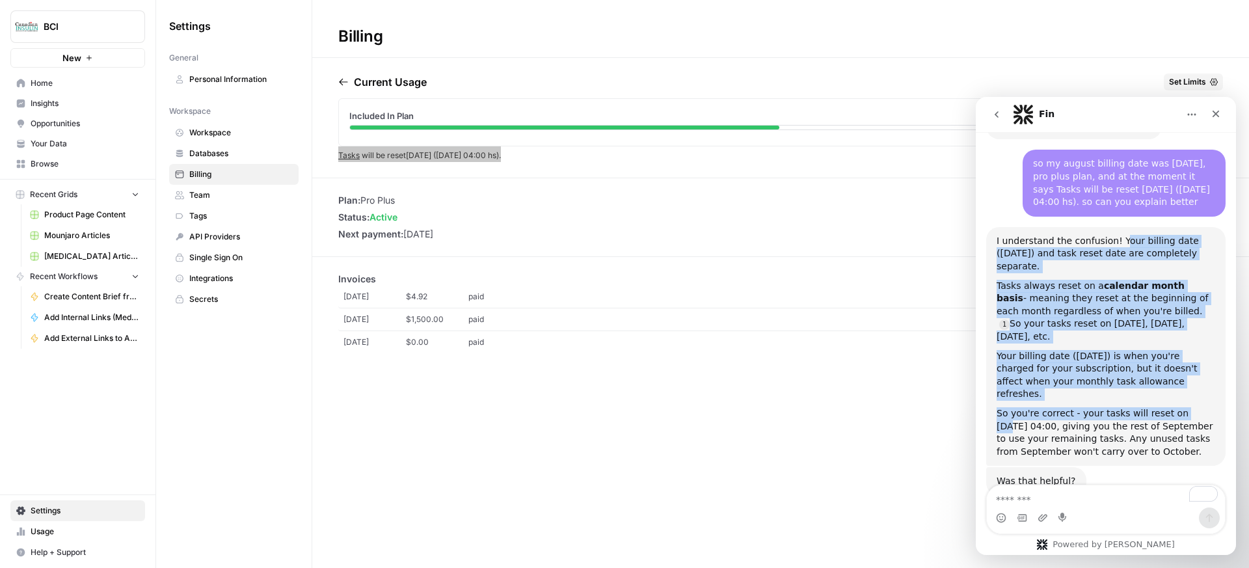
drag, startPoint x: 1117, startPoint y: 217, endPoint x: 1192, endPoint y: 370, distance: 169.9
click at [936, 370] on div "I understand the confusion! Your billing date ([DATE]) and task reset date are …" at bounding box center [1106, 347] width 219 height 224
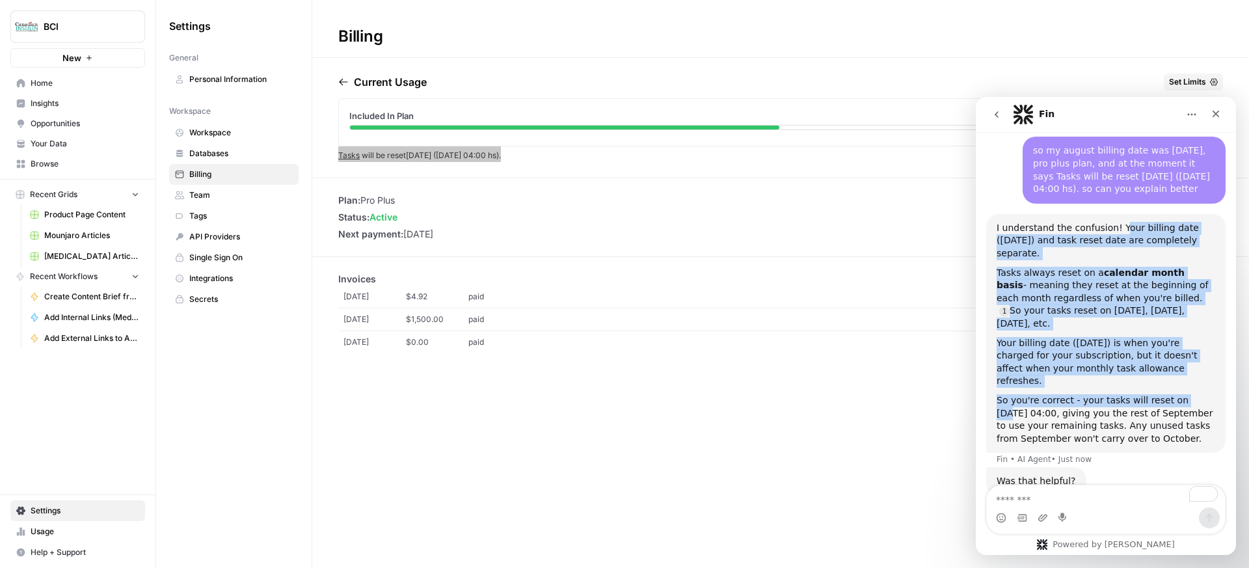
scroll to position [971, 0]
drag, startPoint x: 1174, startPoint y: 405, endPoint x: 991, endPoint y: 198, distance: 275.2
click at [936, 214] on div "I understand the confusion! Your billing date ([DATE]) and task reset date are …" at bounding box center [1105, 333] width 239 height 239
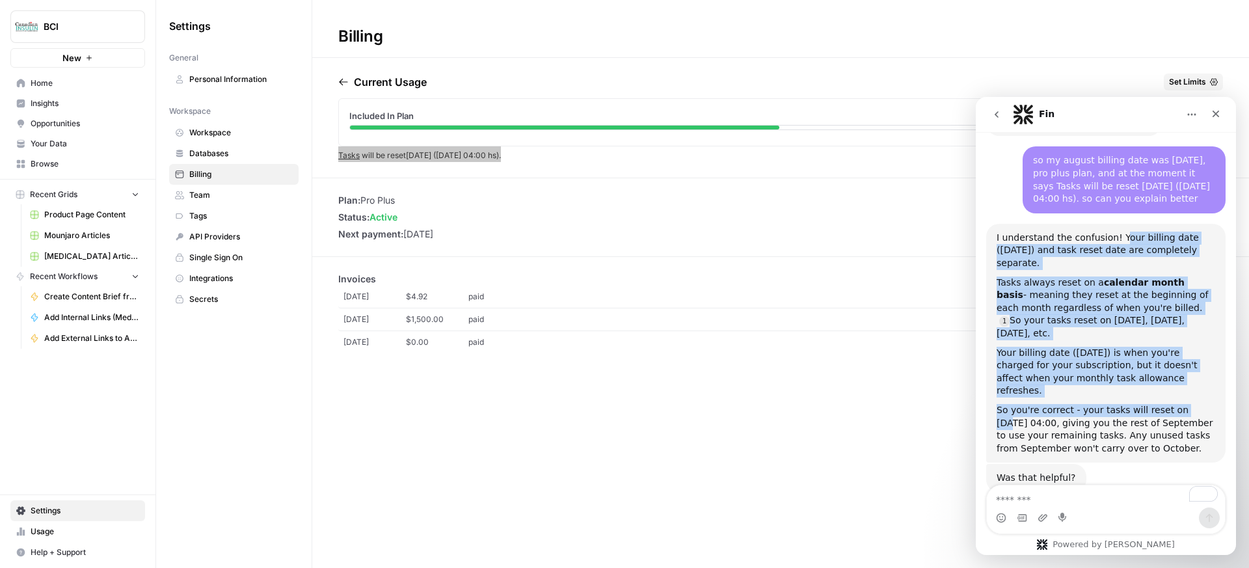
copy div "I understand the confusion! Your billing date ([DATE]) and task reset date are …"
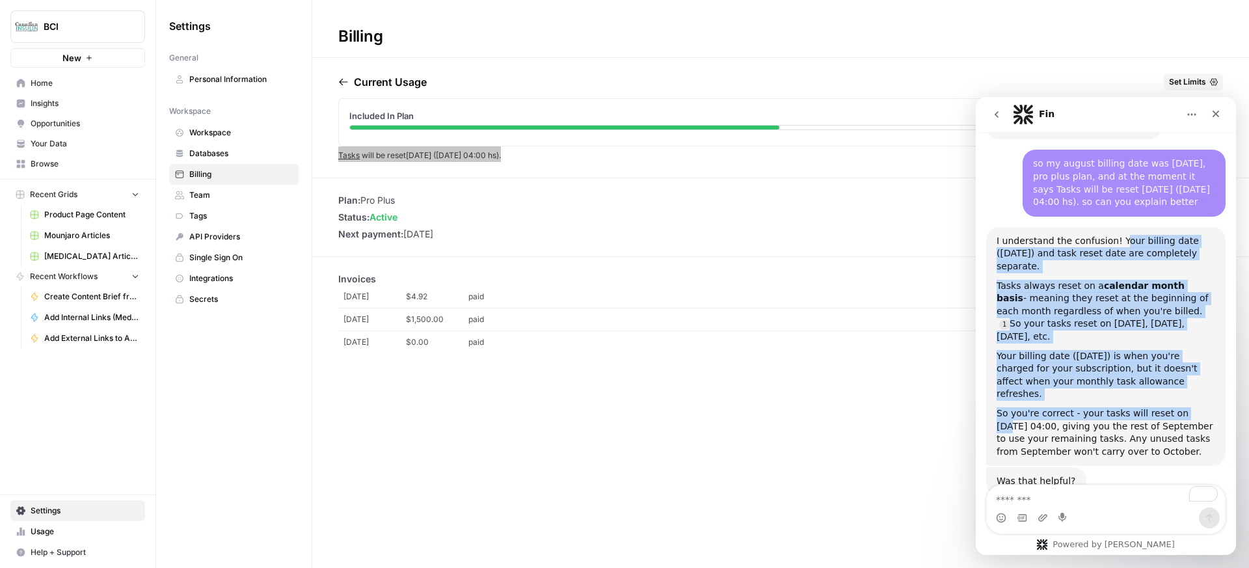
scroll to position [958, 0]
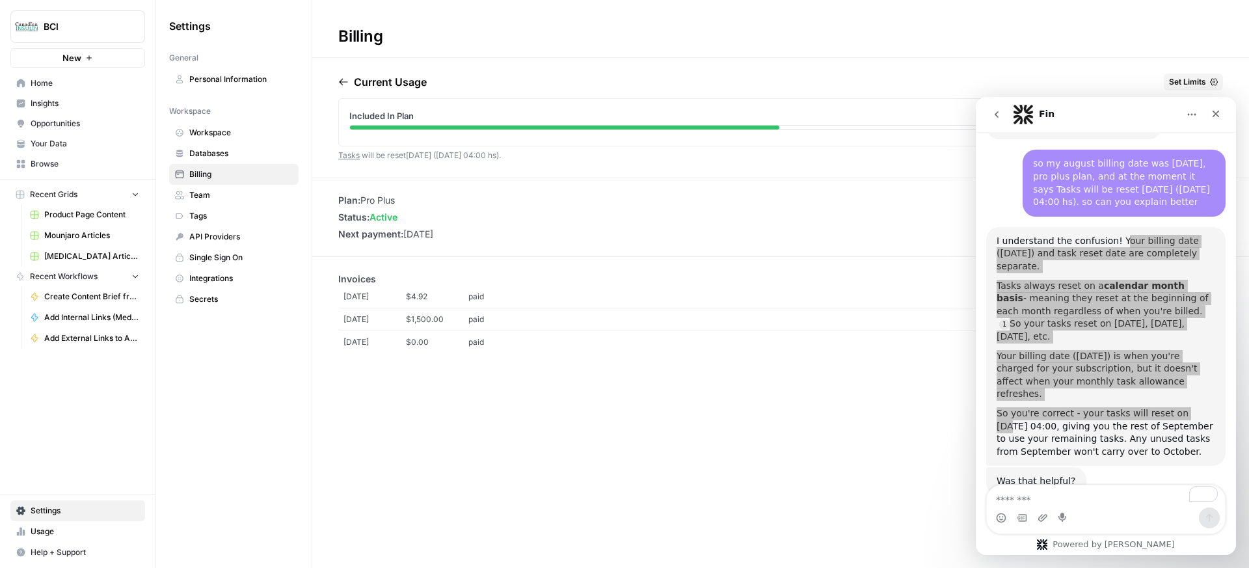
click at [936, 90] on div "Current Usage Set Limits" at bounding box center [780, 85] width 885 height 22
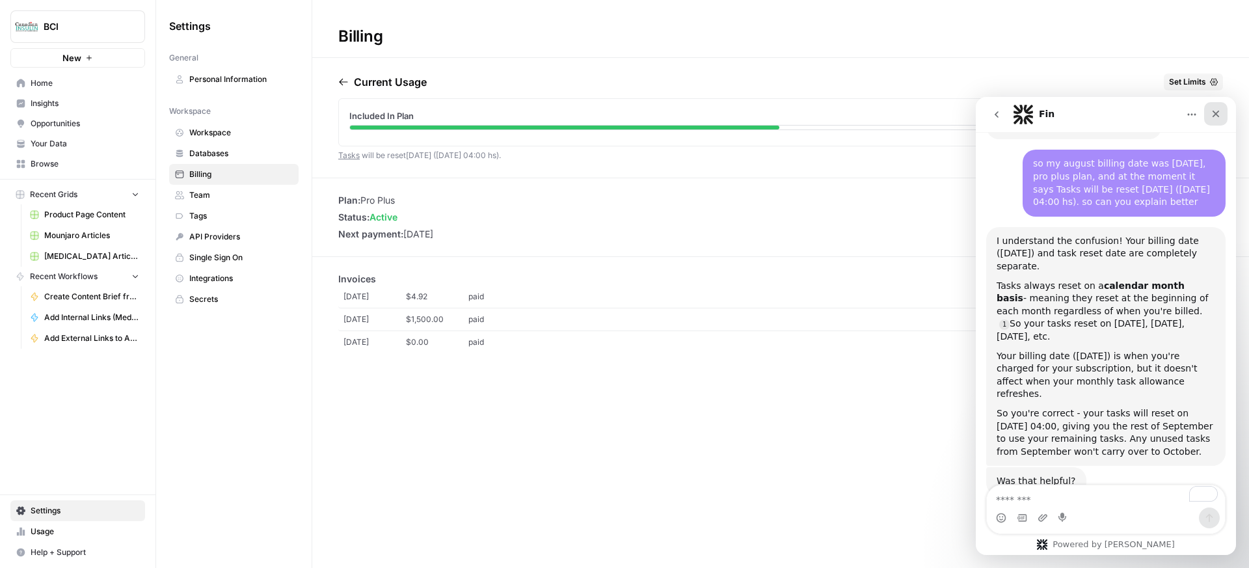
click at [936, 108] on div "Close" at bounding box center [1215, 113] width 23 height 23
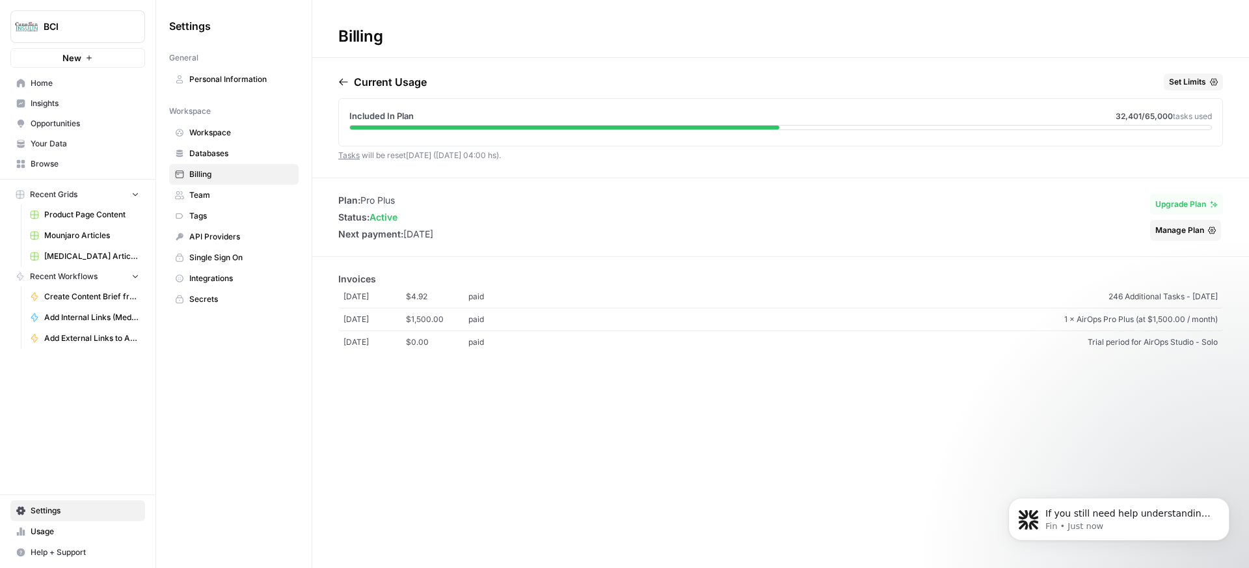
scroll to position [1038, 0]
click at [330, 268] on div "Billing Current Usage Set Limits Included In Plan 32,401 /65,000 tasks used Tas…" at bounding box center [780, 284] width 937 height 568
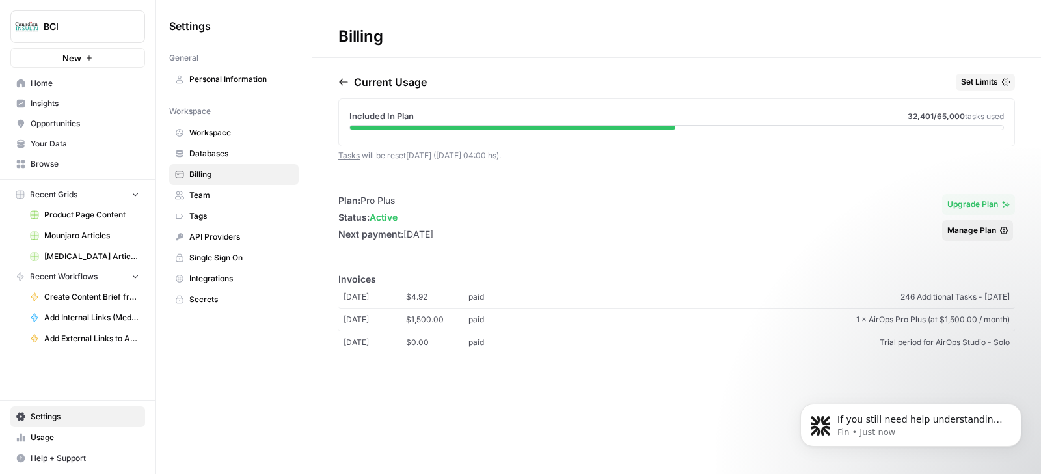
scroll to position [1049, 0]
click at [861, 424] on p "If you still need help understanding how your tasks reset or have any other que…" at bounding box center [921, 419] width 168 height 13
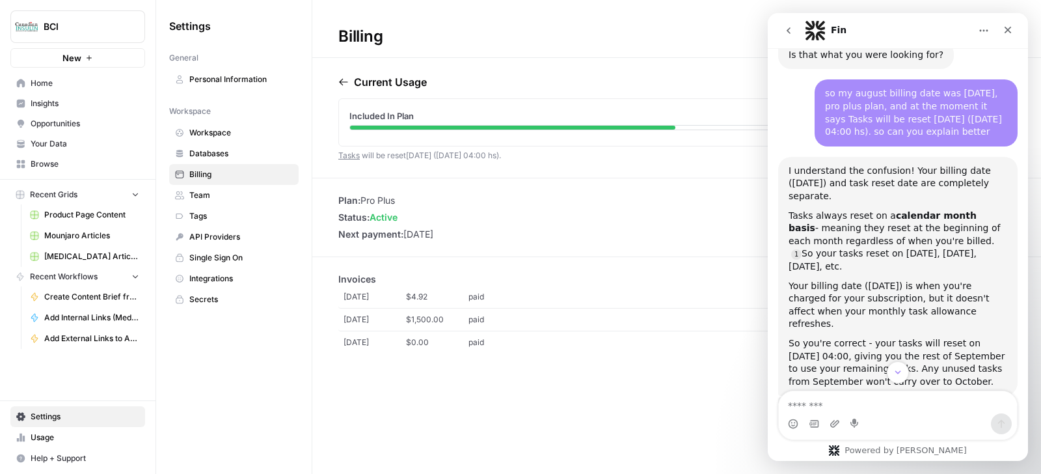
scroll to position [1071, 0]
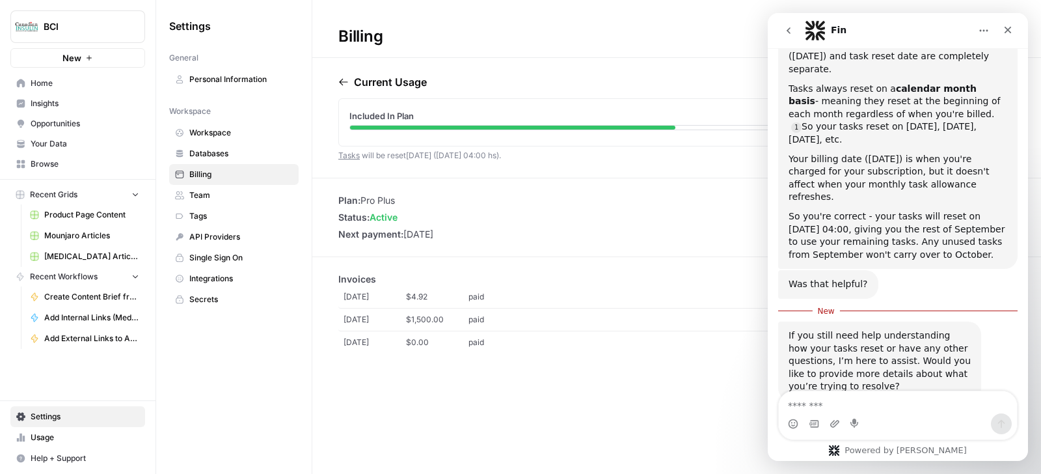
click at [792, 40] on button "go back" at bounding box center [788, 30] width 25 height 25
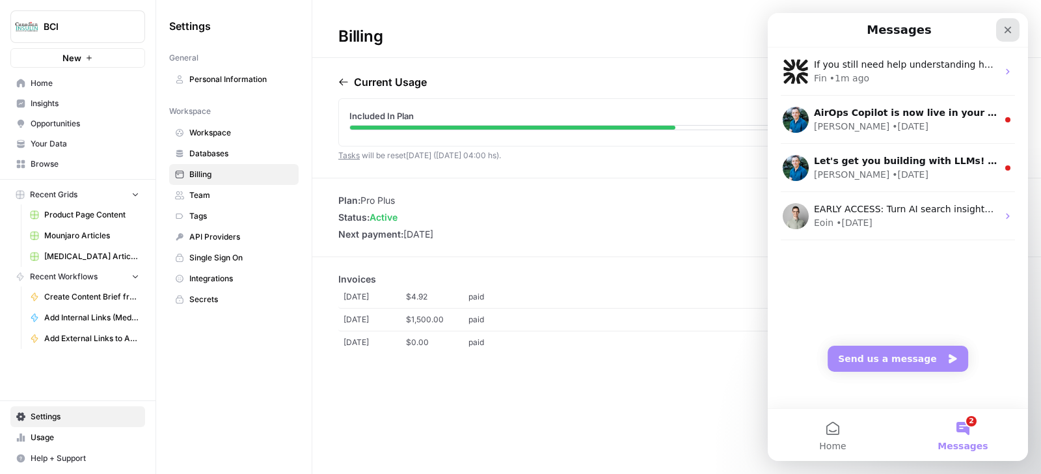
click at [936, 25] on icon "Close" at bounding box center [1008, 30] width 10 height 10
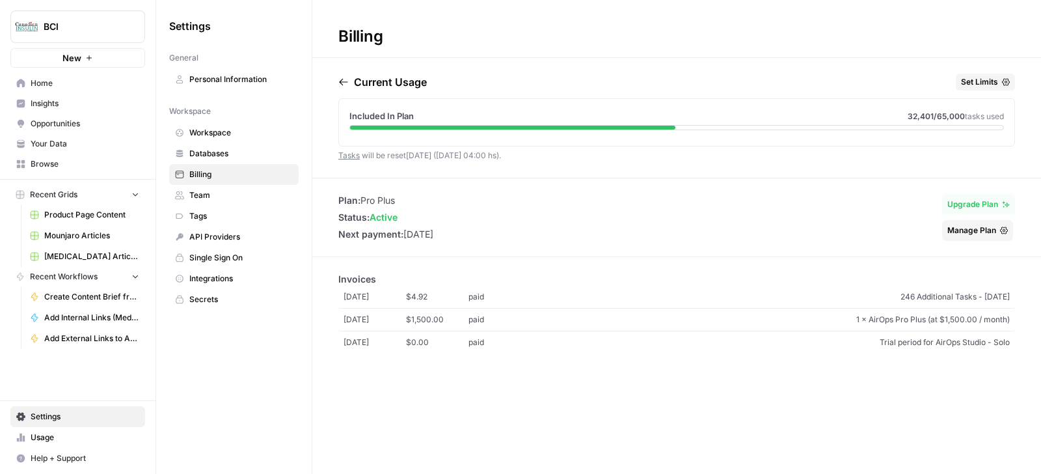
click at [587, 47] on h1 "Billing" at bounding box center [676, 29] width 729 height 58
click at [84, 250] on span "[MEDICAL_DATA] Articles" at bounding box center [91, 256] width 95 height 12
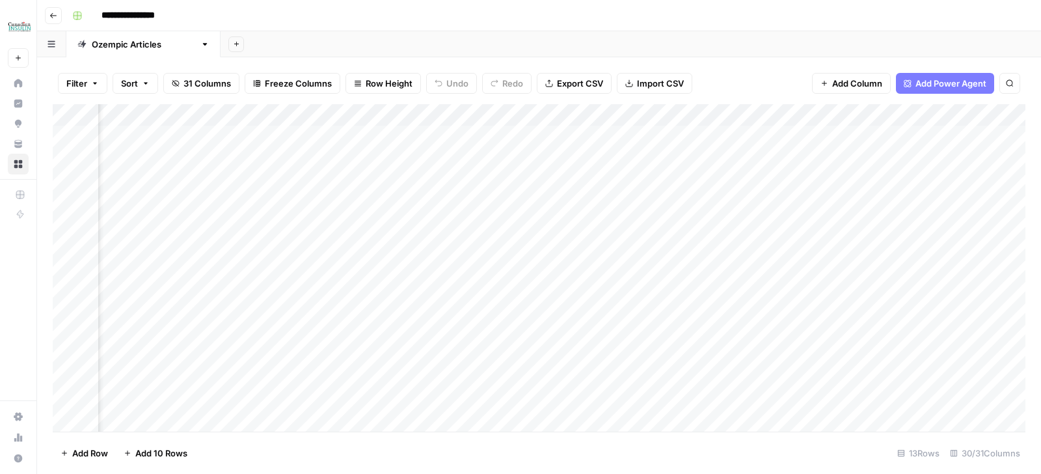
scroll to position [0, 1922]
click at [650, 138] on div "Add Column" at bounding box center [539, 267] width 973 height 327
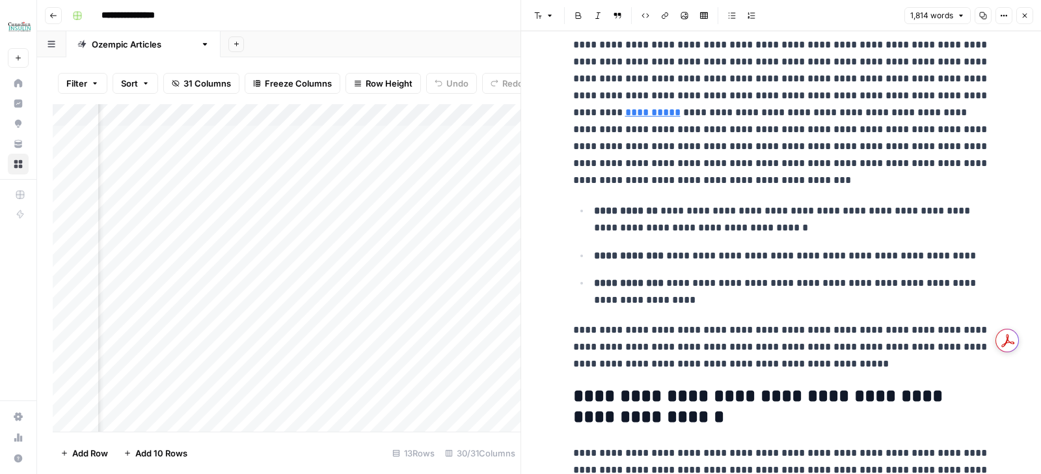
scroll to position [1694, 0]
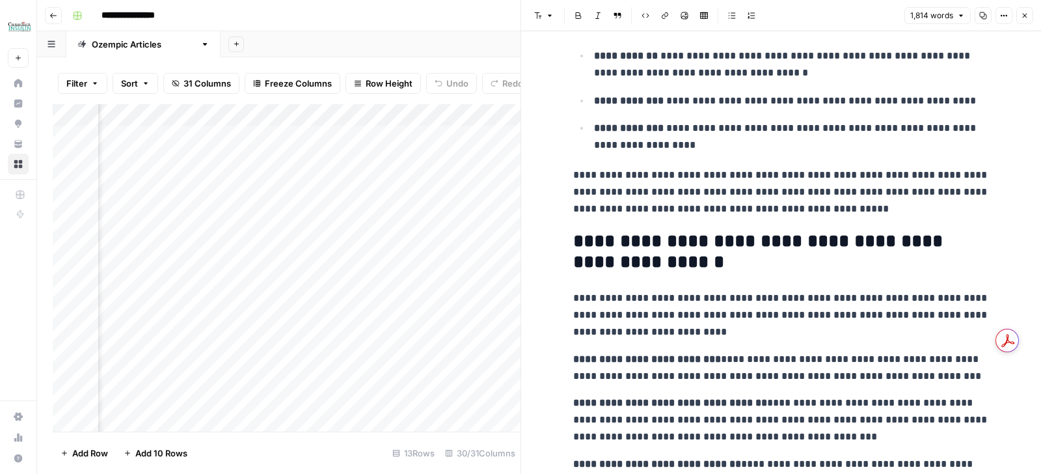
click at [936, 16] on icon "button" at bounding box center [1025, 16] width 8 height 8
